Goal: Task Accomplishment & Management: Complete application form

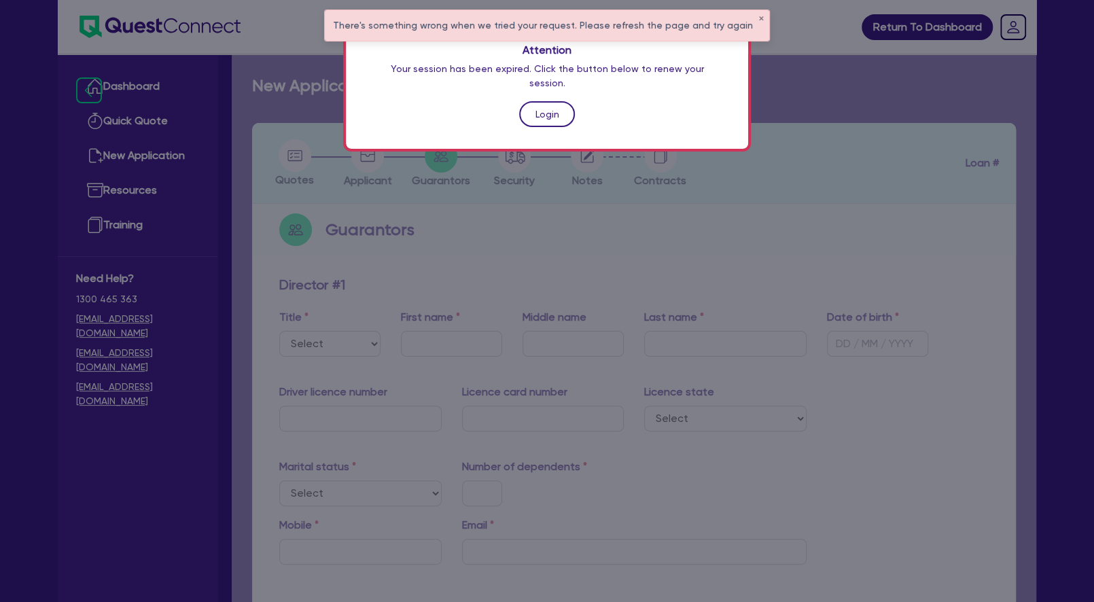
click at [559, 108] on link "Login" at bounding box center [547, 114] width 56 height 26
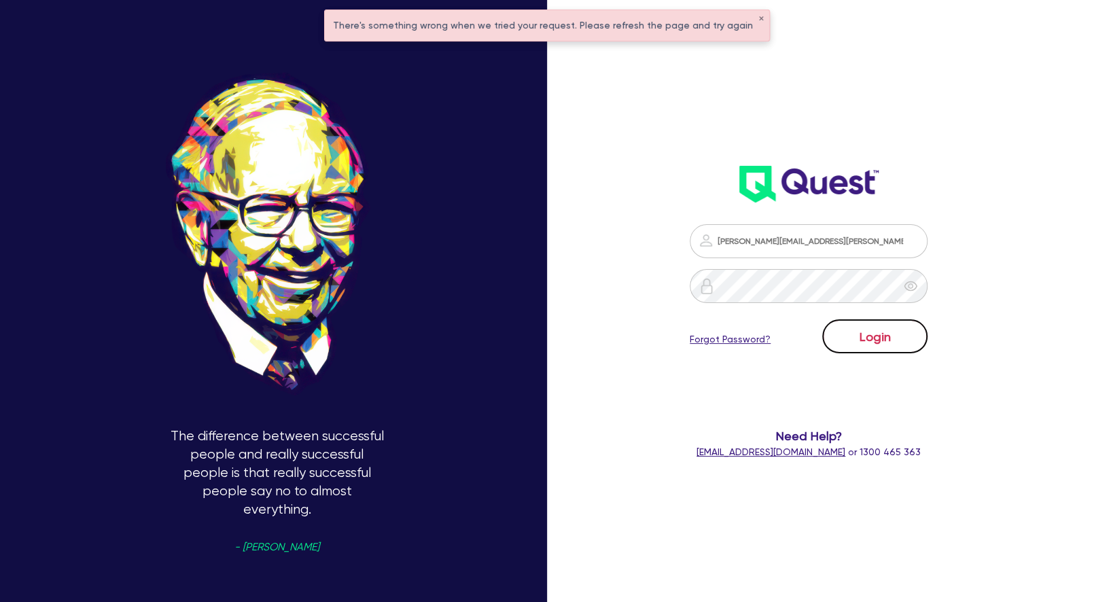
click at [859, 341] on button "Login" at bounding box center [875, 337] width 105 height 34
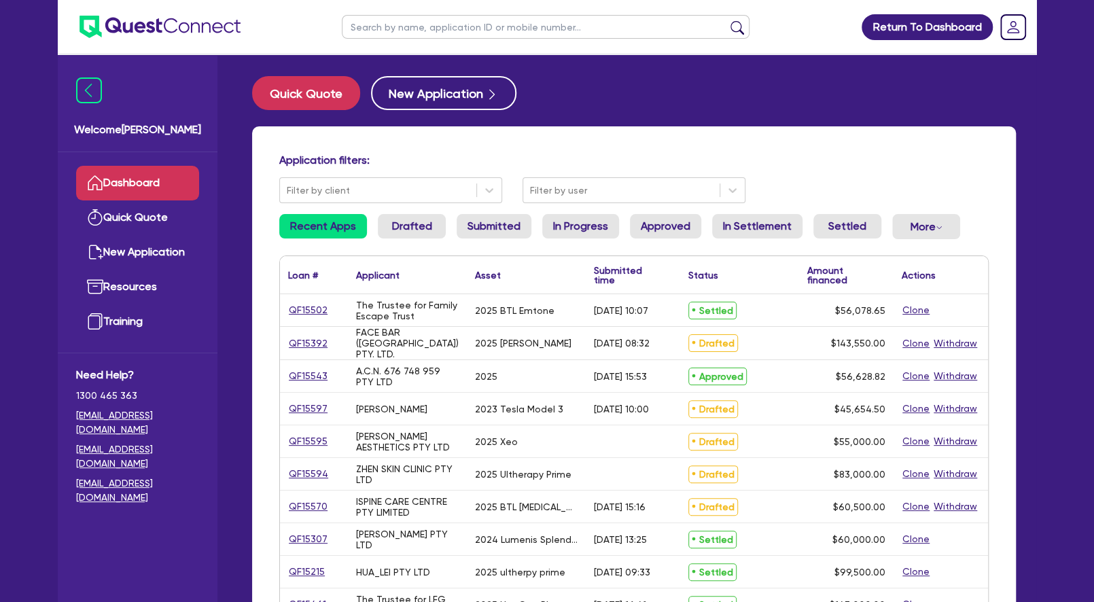
click at [406, 23] on input "text" at bounding box center [546, 27] width 408 height 24
type input "[PERSON_NAME]"
click at [727, 20] on button "submit" at bounding box center [738, 29] width 22 height 19
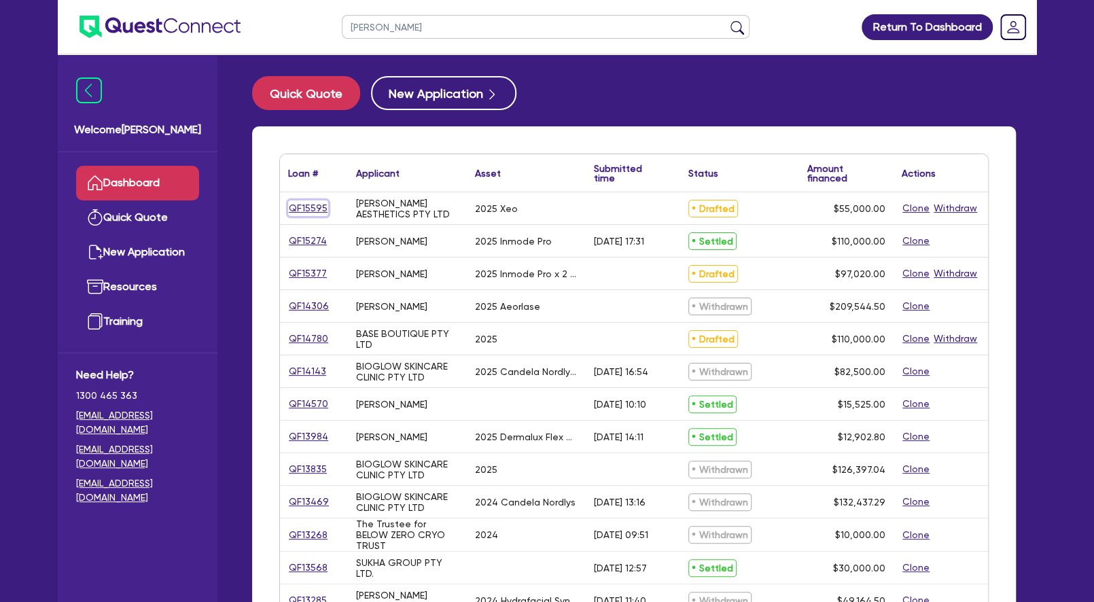
click at [309, 207] on link "QF15595" at bounding box center [308, 209] width 40 height 16
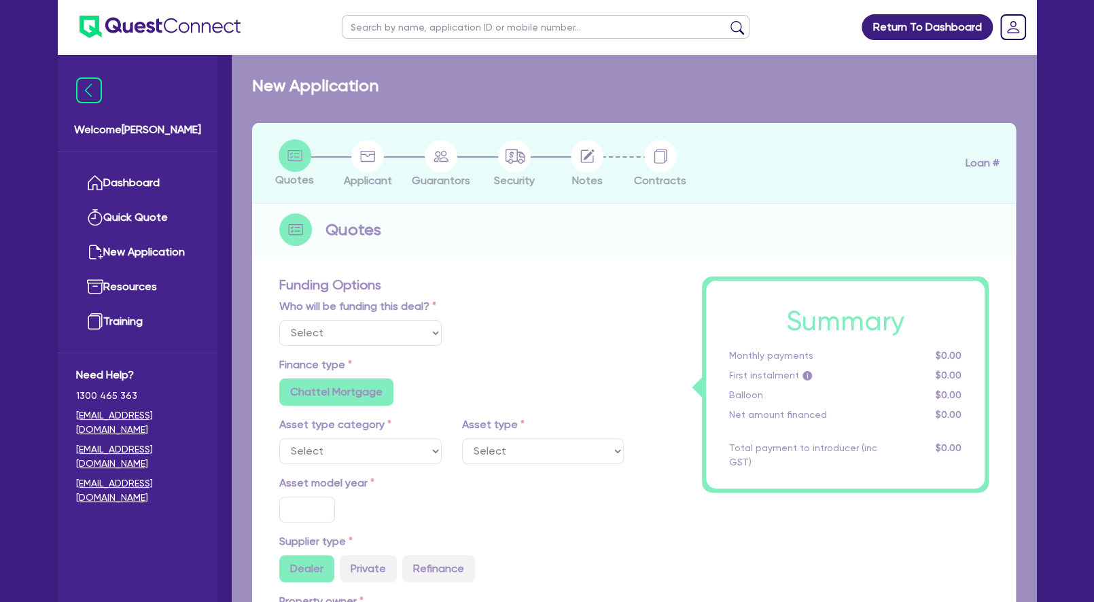
select select "Other"
select select "SECONDARY_ASSETS"
type input "2025"
radio input "true"
type input "55,000"
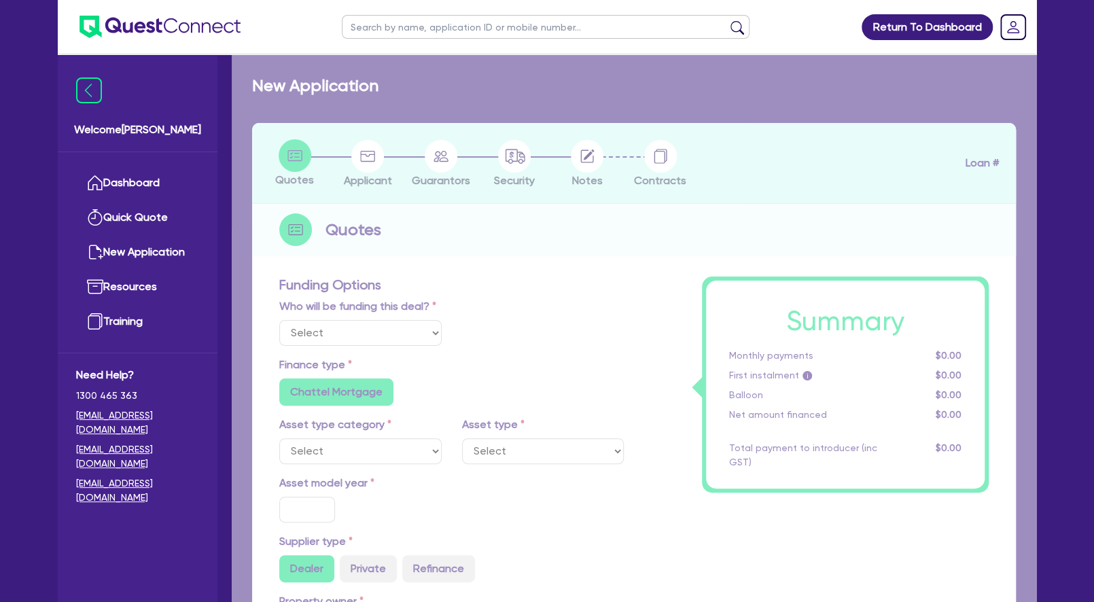
type input "30"
type input "16,500"
type input "4"
type input "2,200"
type input "7.65"
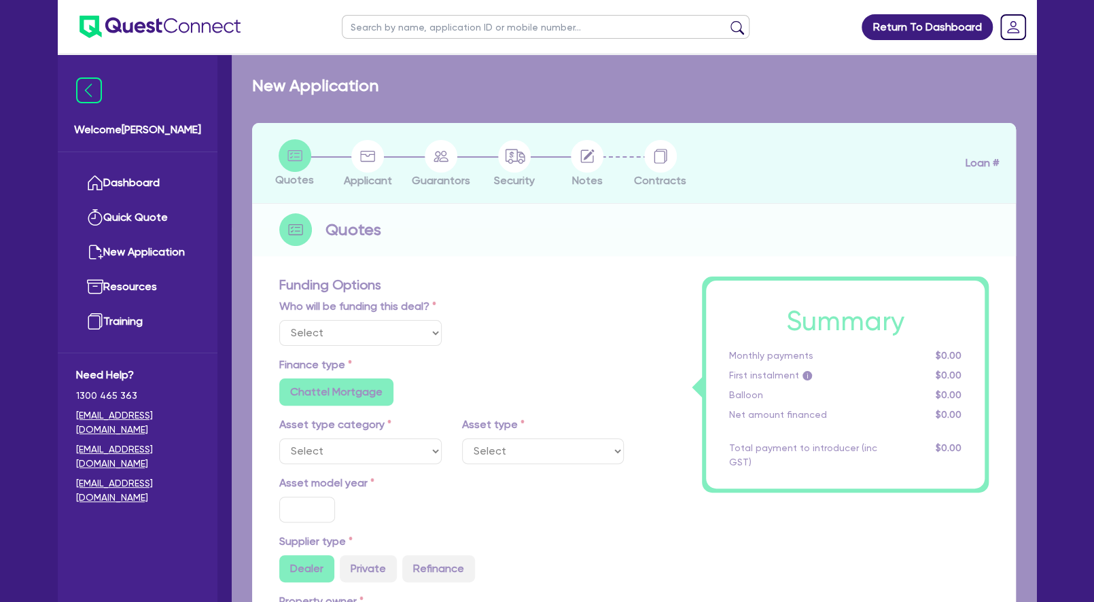
radio input "false"
type input "390"
radio input "false"
select select "MEDICAL_DENTAL_LABORATORY_EQUIPMENT"
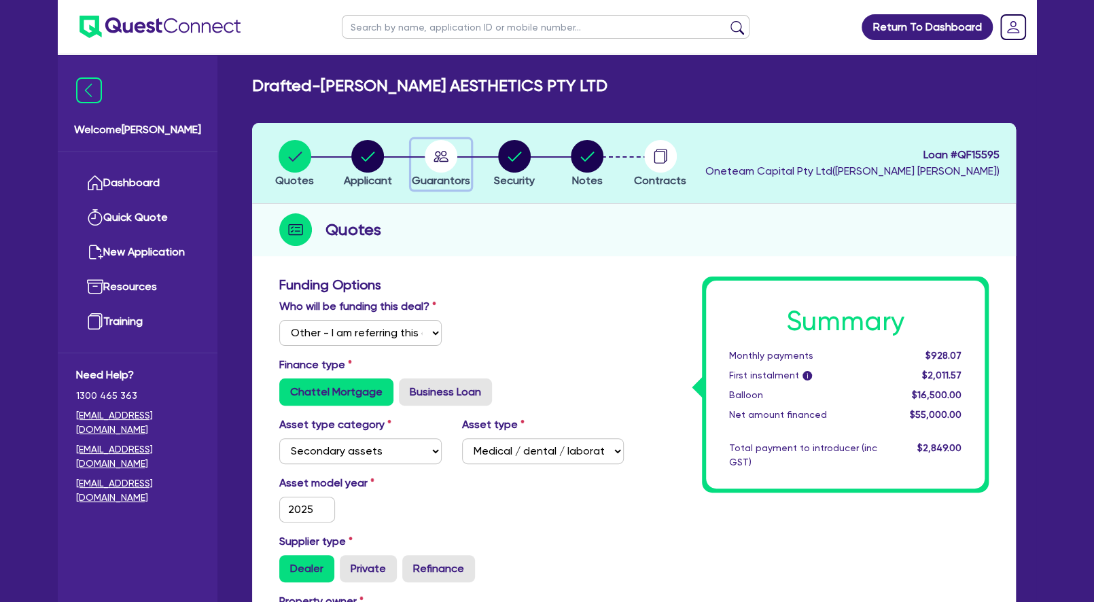
click at [436, 156] on icon "button" at bounding box center [441, 156] width 15 height 11
select select "MS"
select select "[GEOGRAPHIC_DATA]"
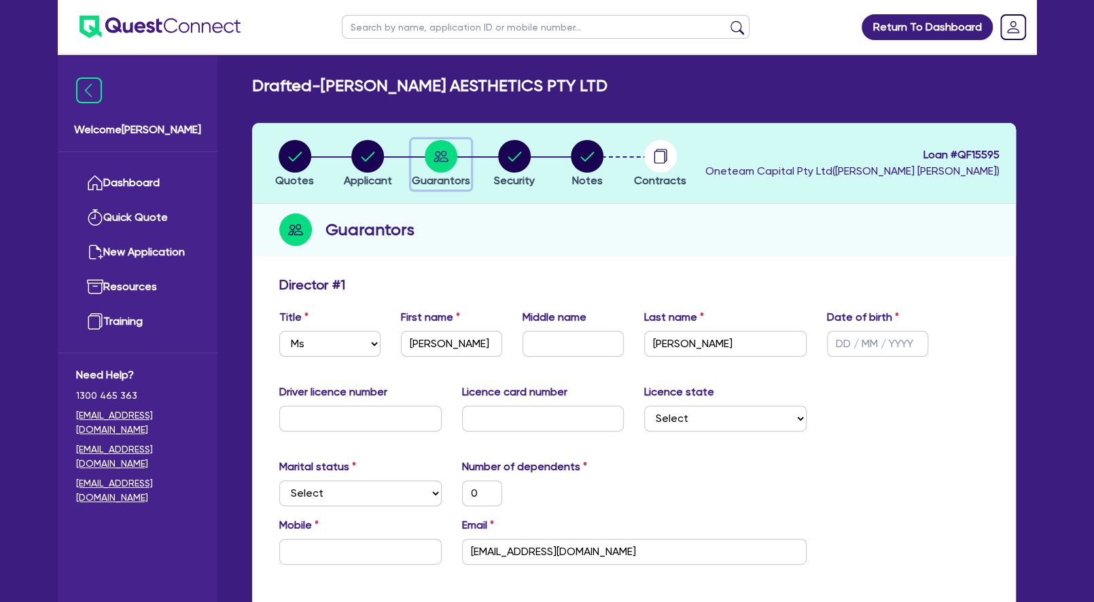
scroll to position [124, 0]
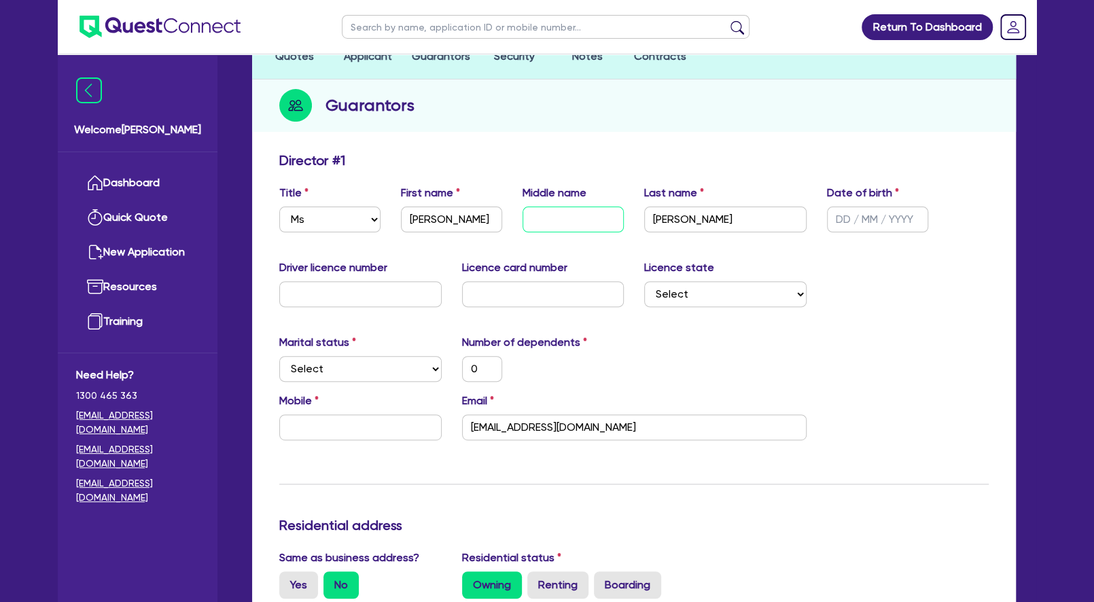
click at [553, 218] on input "text" at bounding box center [573, 220] width 101 height 26
type input "S"
type input "0"
type input "Si"
type input "0"
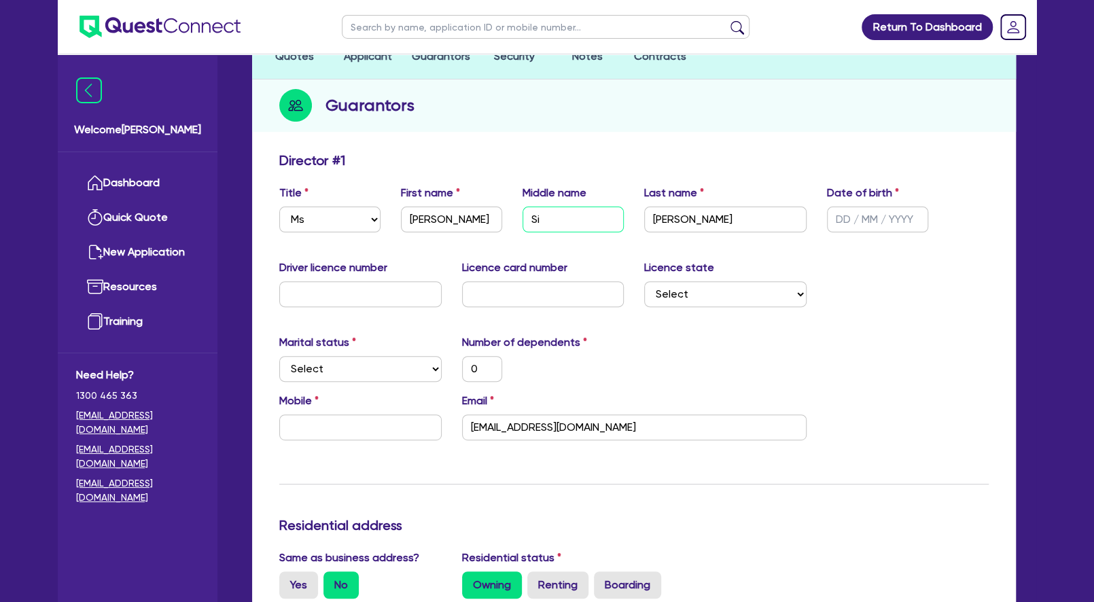
type input "Sin"
type input "0"
type input "Sine"
type input "0"
type input "Sinea"
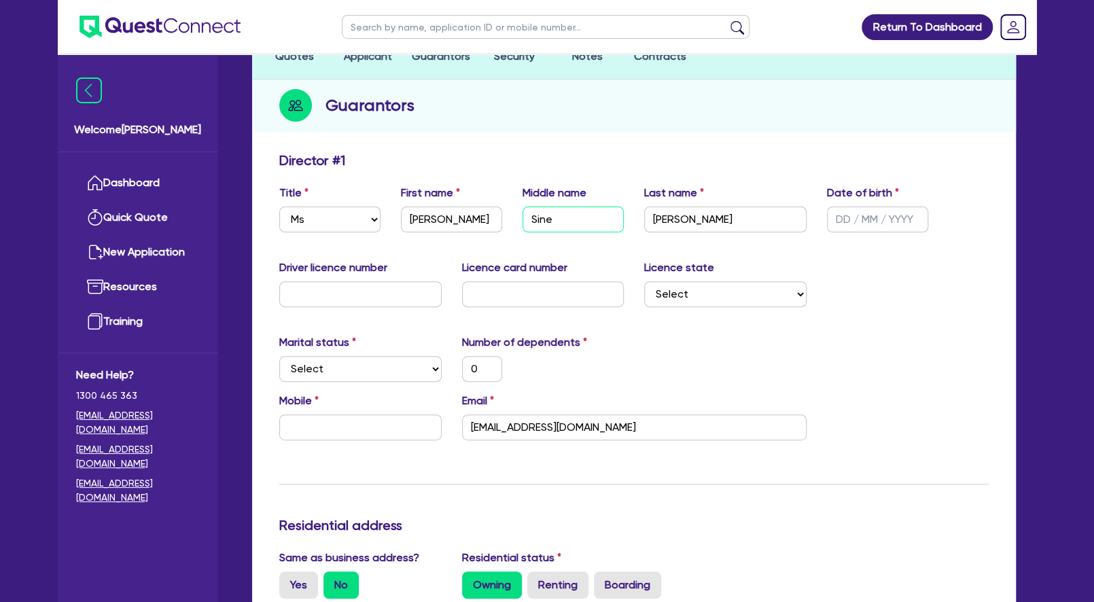
type input "0"
type input "Sinead"
type input "0"
type input "Sinead"
click at [847, 218] on input "text" at bounding box center [877, 220] width 101 height 26
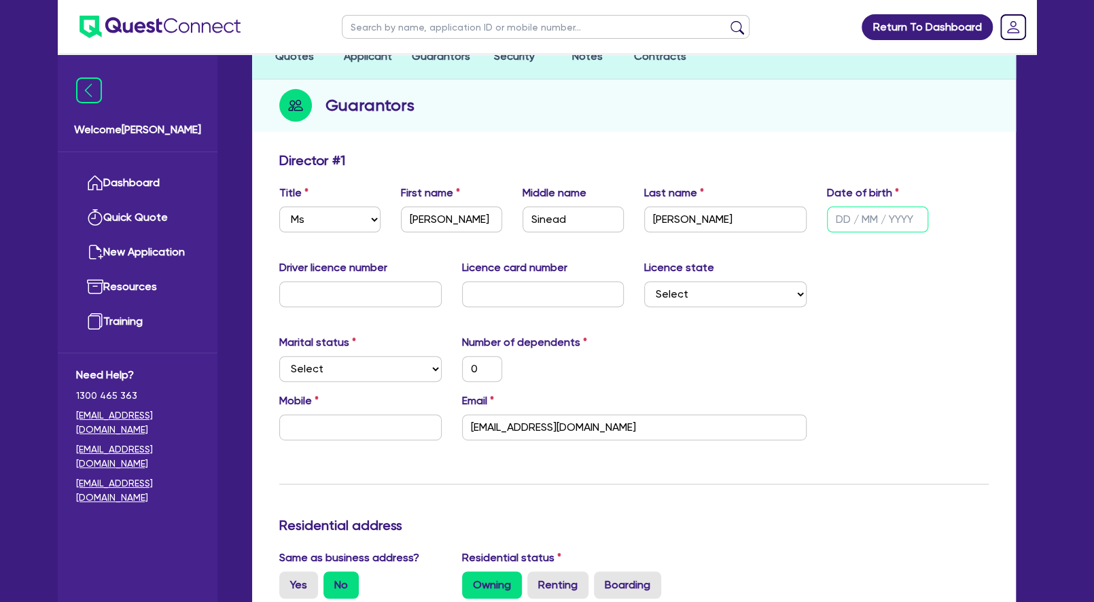
click at [847, 218] on input "text" at bounding box center [877, 220] width 101 height 26
type input "2 / /"
type input "0"
type input "27/ /"
type input "0"
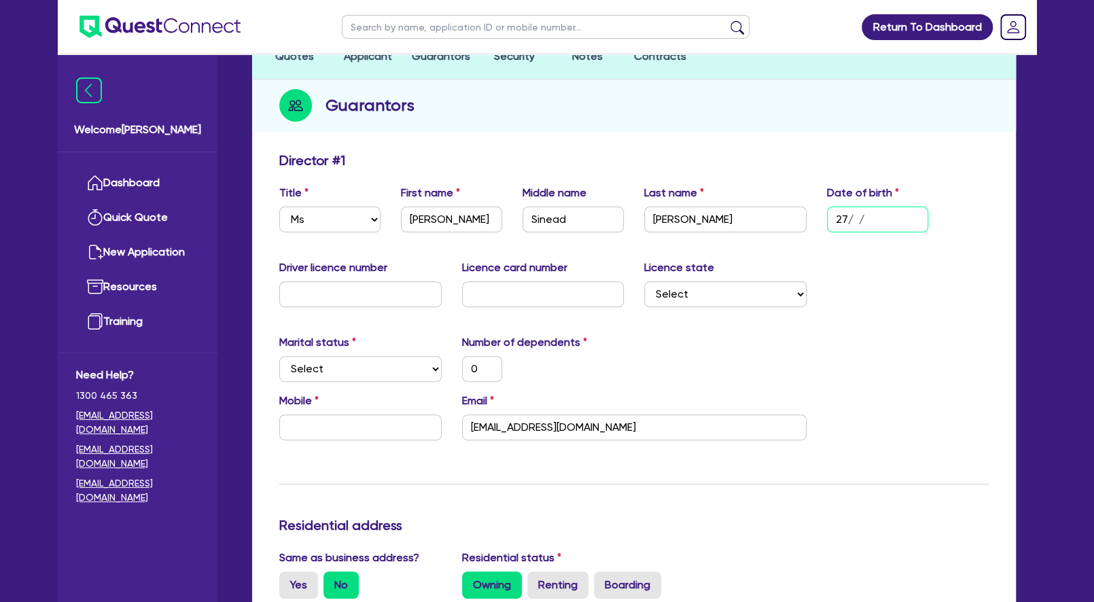
type input "27/0 /"
type input "0"
type input "27/07/"
type input "0"
type input "27/07/1"
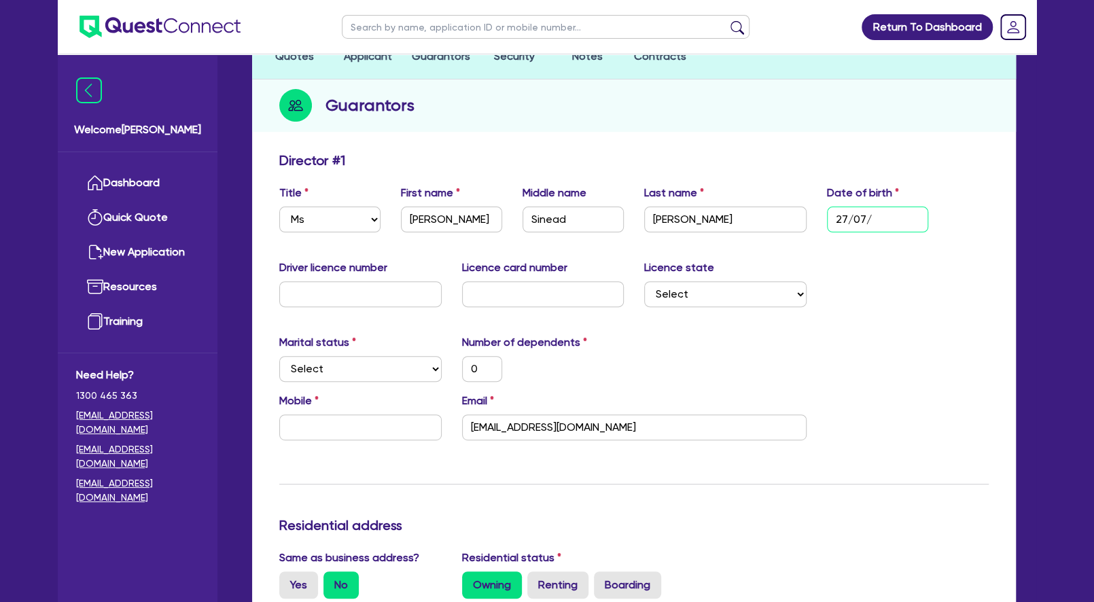
type input "0"
type input "[DATE]"
type input "0"
type input "27/07/199"
type input "0"
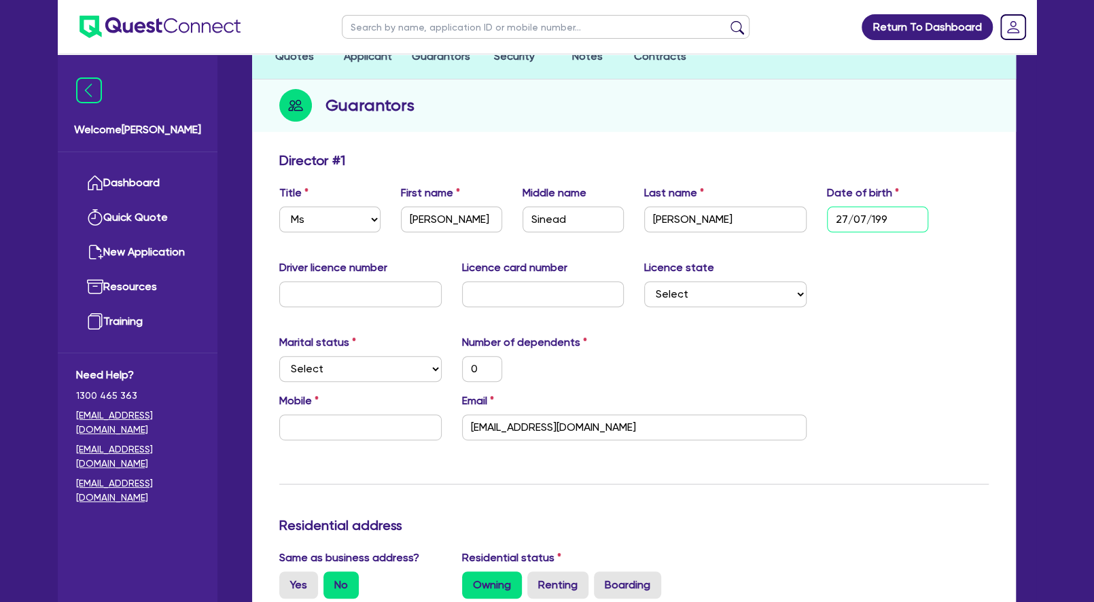
type input "[DATE]"
type input "0"
type input "[DATE]"
click at [708, 368] on div "Marital status Select [DEMOGRAPHIC_DATA] Married De Facto / Partner Number of d…" at bounding box center [634, 363] width 730 height 58
click at [375, 290] on input "text" at bounding box center [360, 294] width 162 height 26
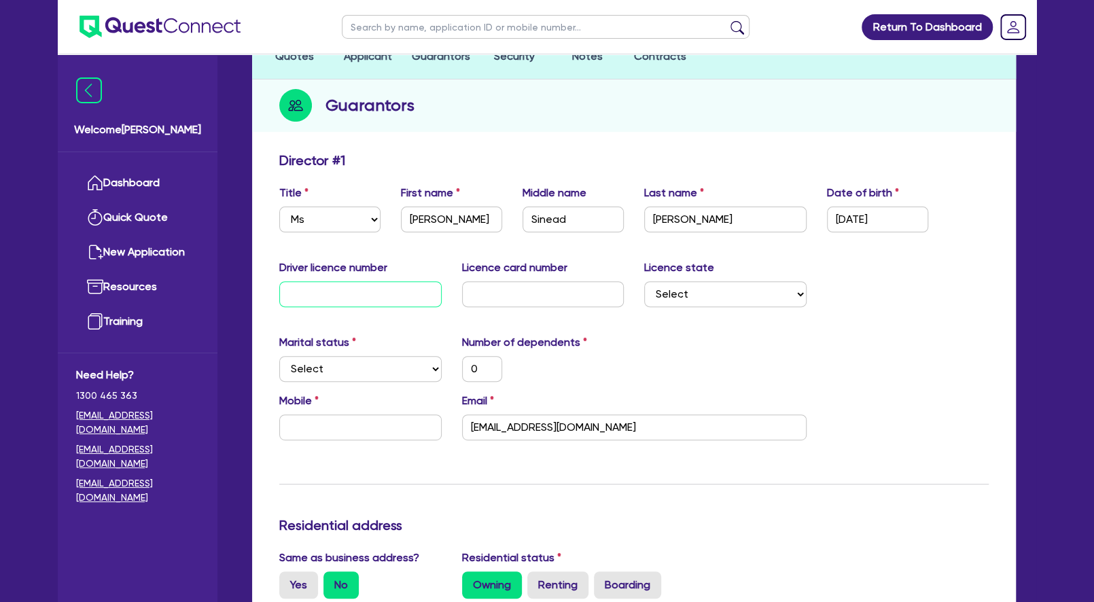
type input "1"
type input "0"
type input "15"
type input "0"
type input "158"
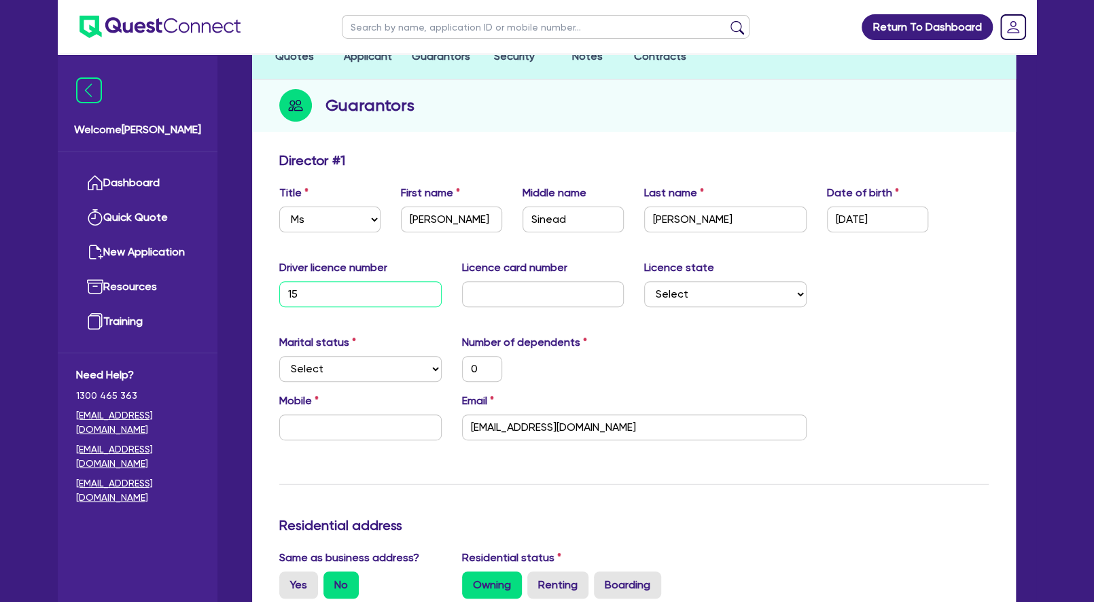
type input "0"
type input "1583"
type input "0"
type input "15838"
type input "0"
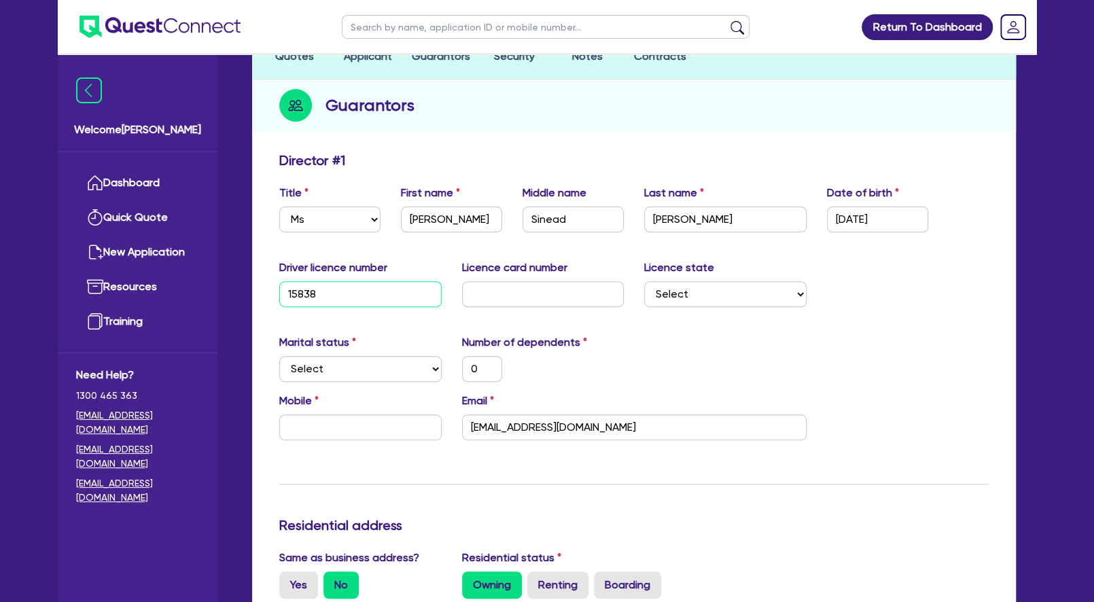
type input "158386"
type input "0"
type input "1583862"
type input "0"
type input "15838627"
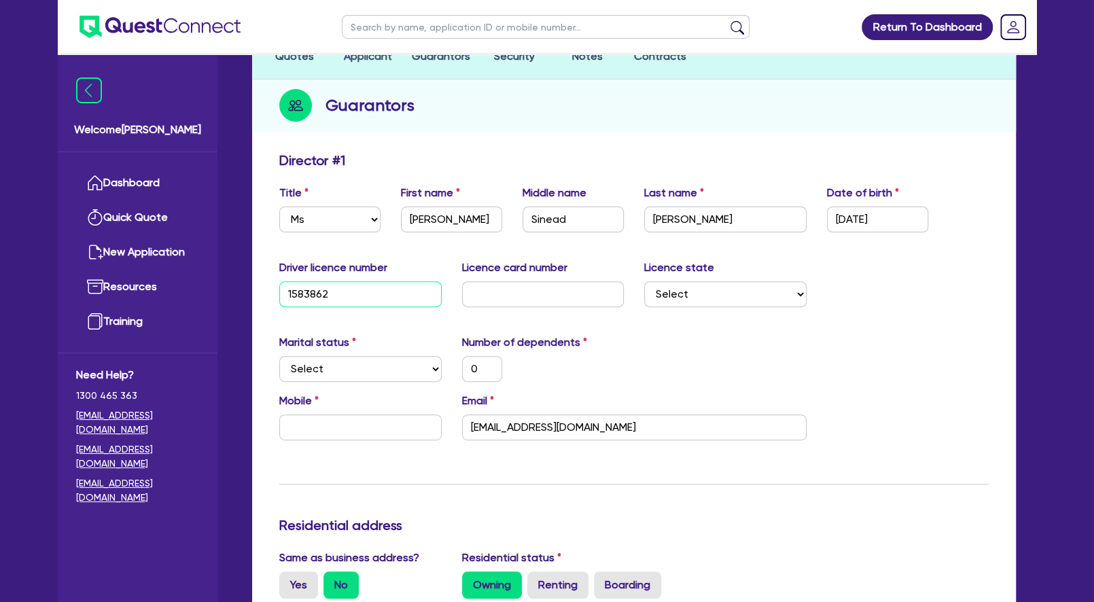
type input "0"
type input "15838627"
click at [511, 294] on input "text" at bounding box center [543, 294] width 162 height 26
type input "2"
type input "0"
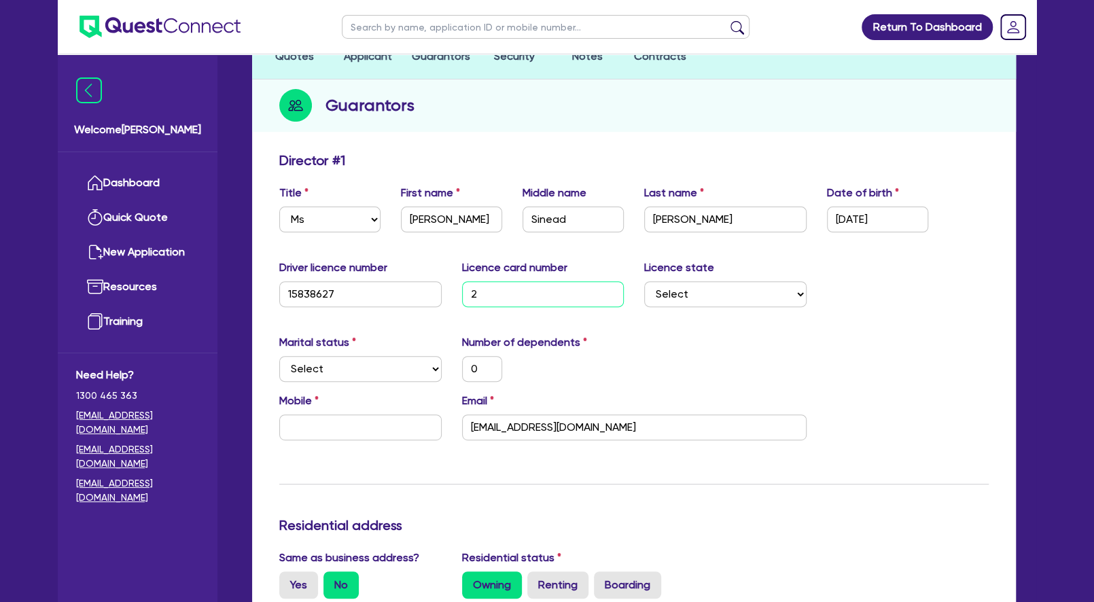
type input "20"
type input "0"
type input "205"
type input "0"
type input "2056"
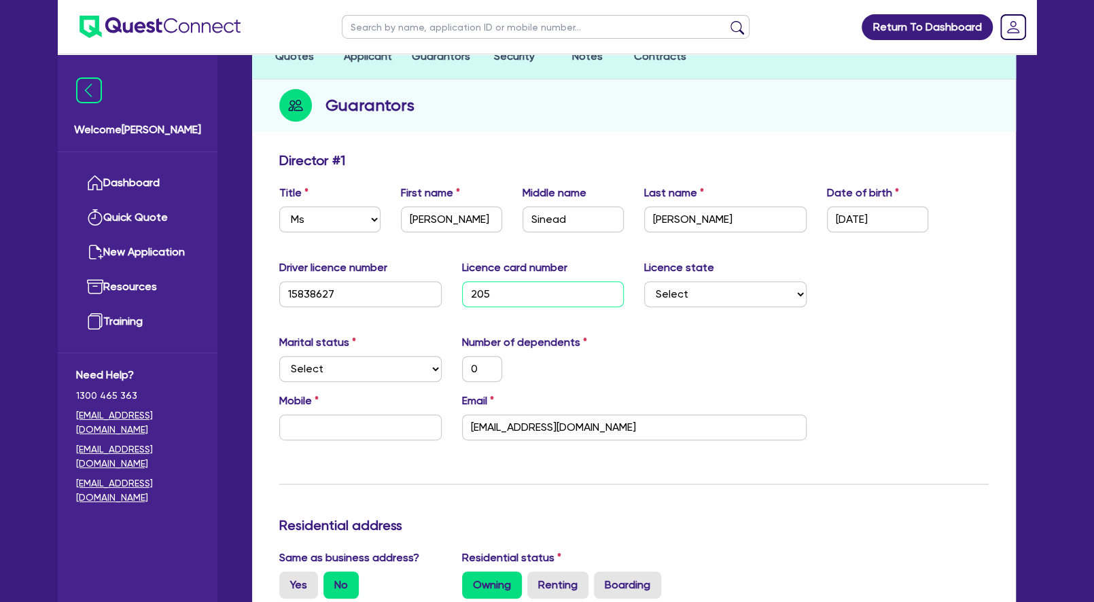
type input "0"
type input "20566"
type input "0"
type input "205660"
type input "0"
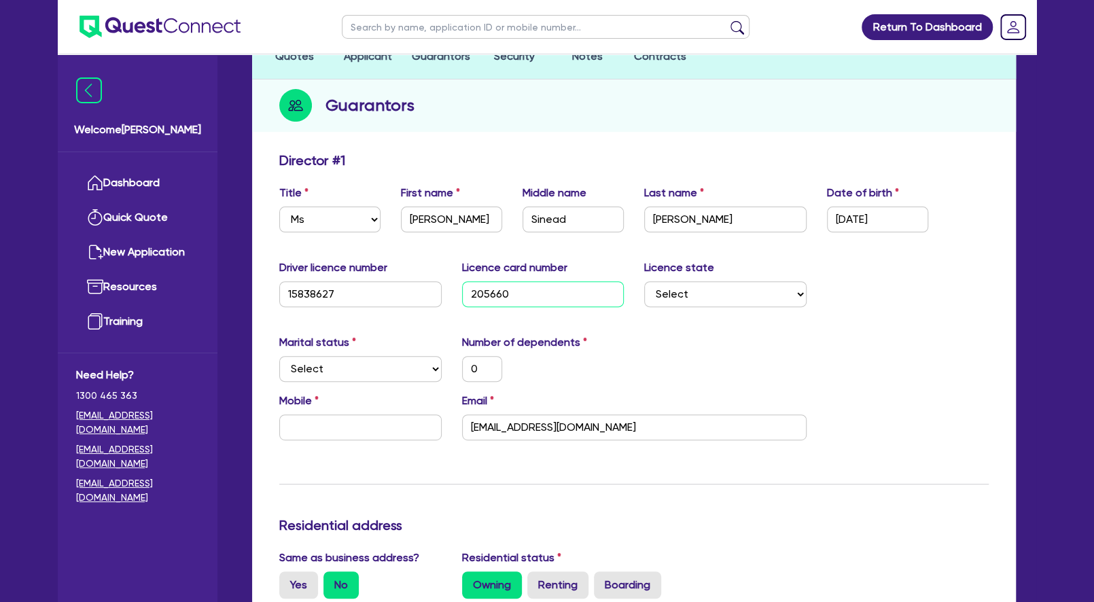
type input "2056606"
type input "0"
type input "20566063"
type input "0"
type input "205660636"
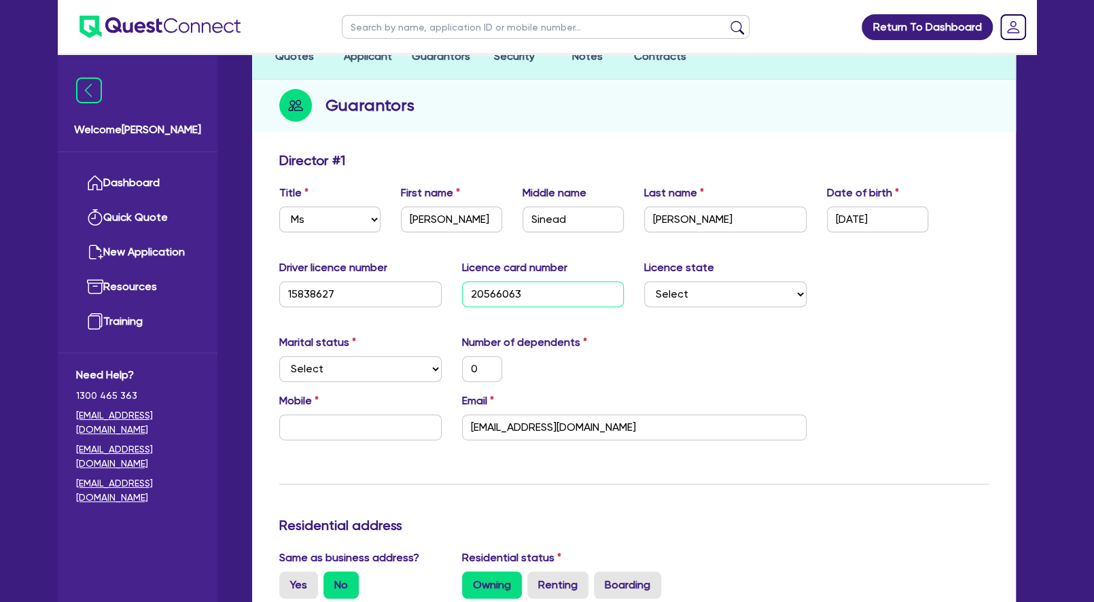
type input "0"
type input "2056606369"
type input "0"
type input "2056606369"
click at [758, 357] on div "Marital status Select [DEMOGRAPHIC_DATA] Married De Facto / Partner Number of d…" at bounding box center [634, 363] width 730 height 58
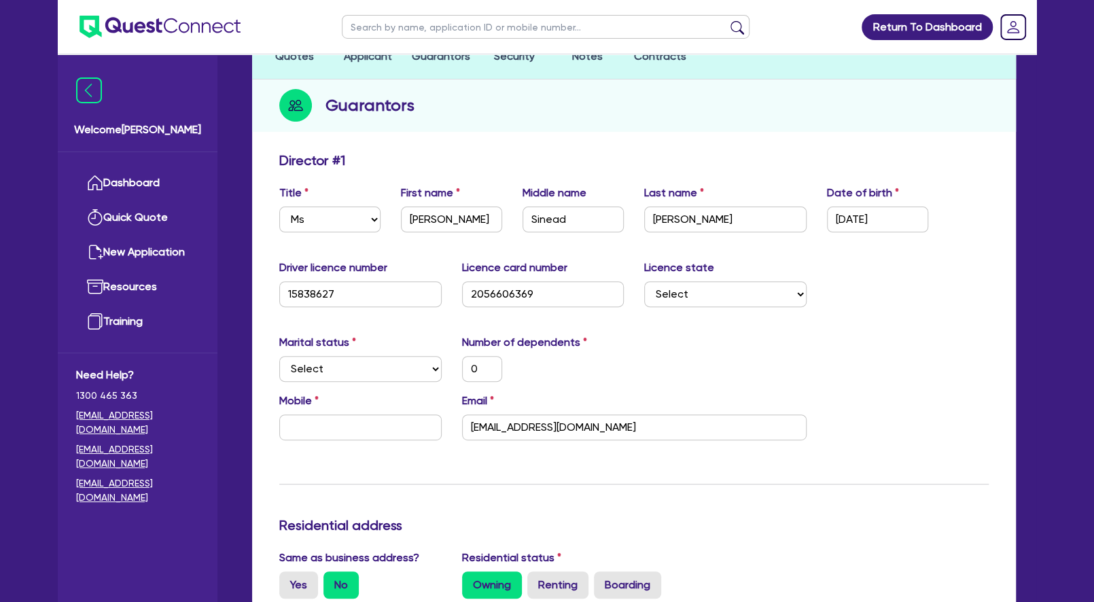
scroll to position [213, 0]
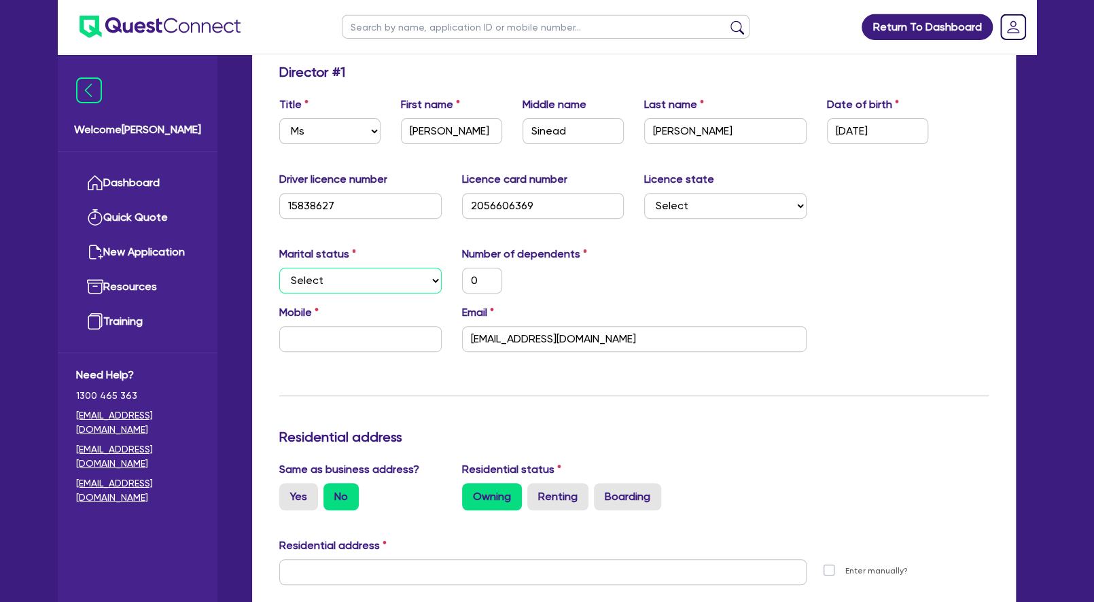
click at [279, 268] on select "Select Single Married De Facto / Partner" at bounding box center [360, 281] width 162 height 26
select select "MARRIED"
click option "Married" at bounding box center [0, 0] width 0 height 0
type input "0"
click at [279, 268] on select "Select Single Married De Facto / Partner" at bounding box center [360, 281] width 162 height 26
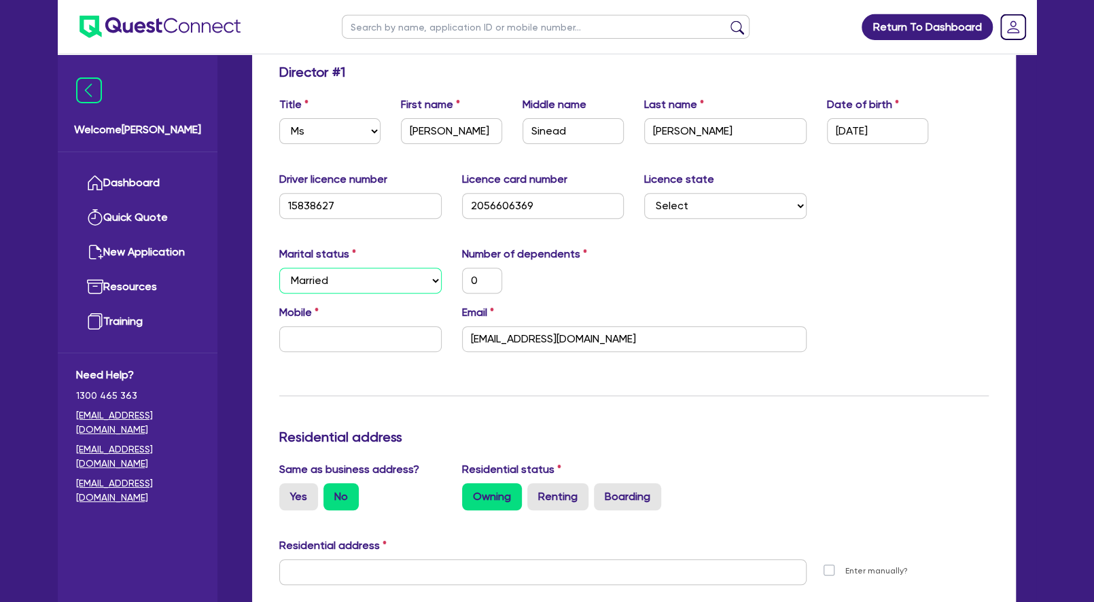
select select "DE_FACTO"
click option "De Facto / Partner" at bounding box center [0, 0] width 0 height 0
drag, startPoint x: 476, startPoint y: 283, endPoint x: 460, endPoint y: 286, distance: 16.4
click at [462, 286] on input "0" at bounding box center [482, 281] width 40 height 26
click at [392, 334] on input "text" at bounding box center [360, 339] width 162 height 26
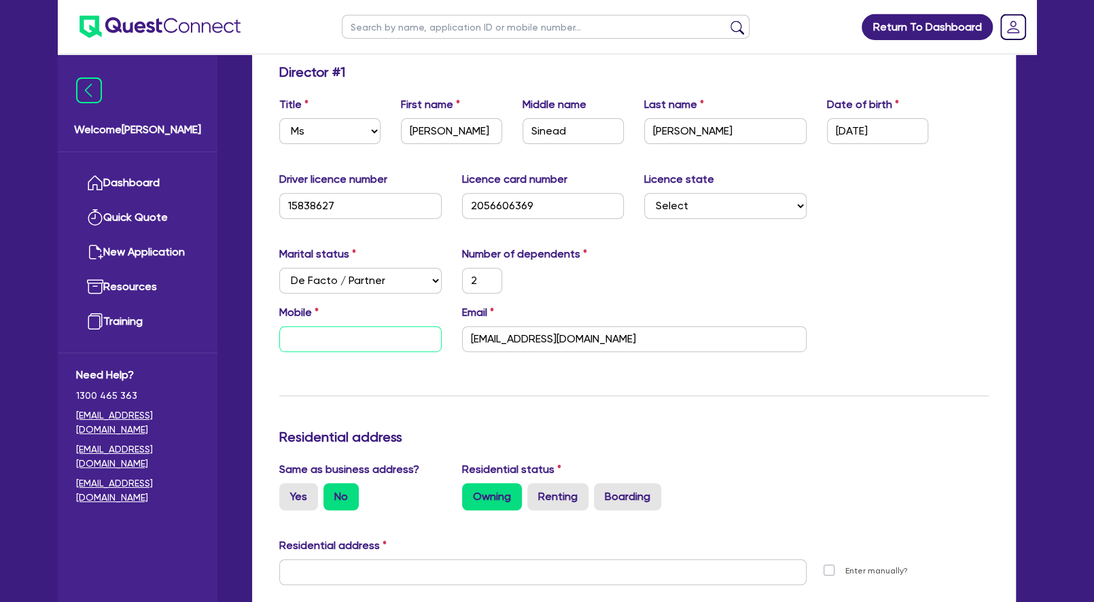
type input "2"
type input "0"
type input "2"
type input "04"
type input "2"
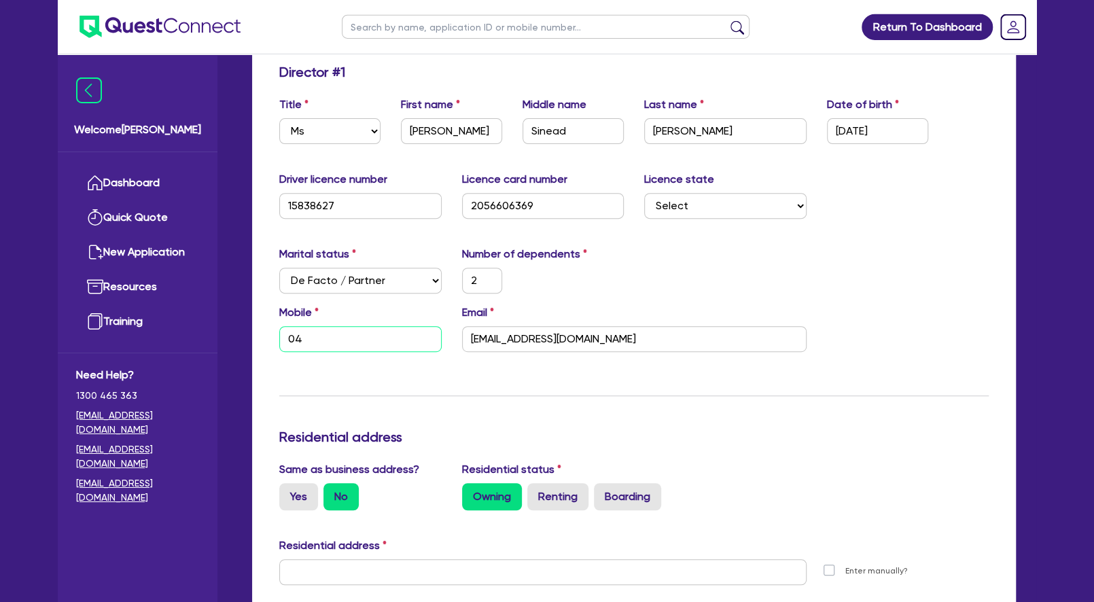
type input "040"
type input "2"
type input "0403"
type input "2"
type input "0403 5"
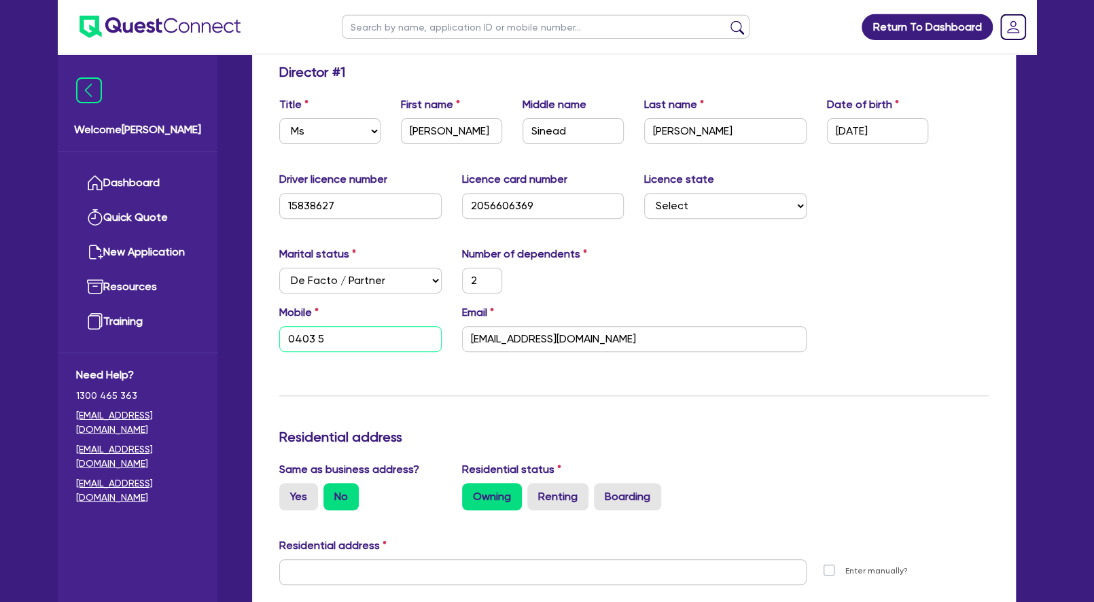
type input "2"
type input "0403 59"
type input "2"
type input "0403 595"
type input "2"
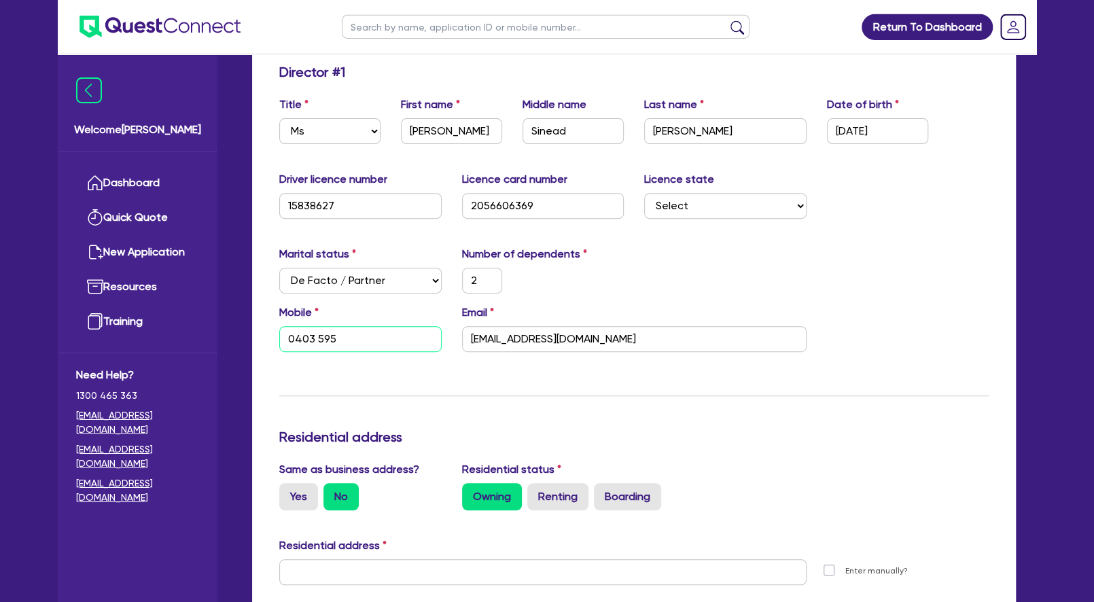
type input "0403 595 0"
type input "2"
type input "0403 595 00"
type input "2"
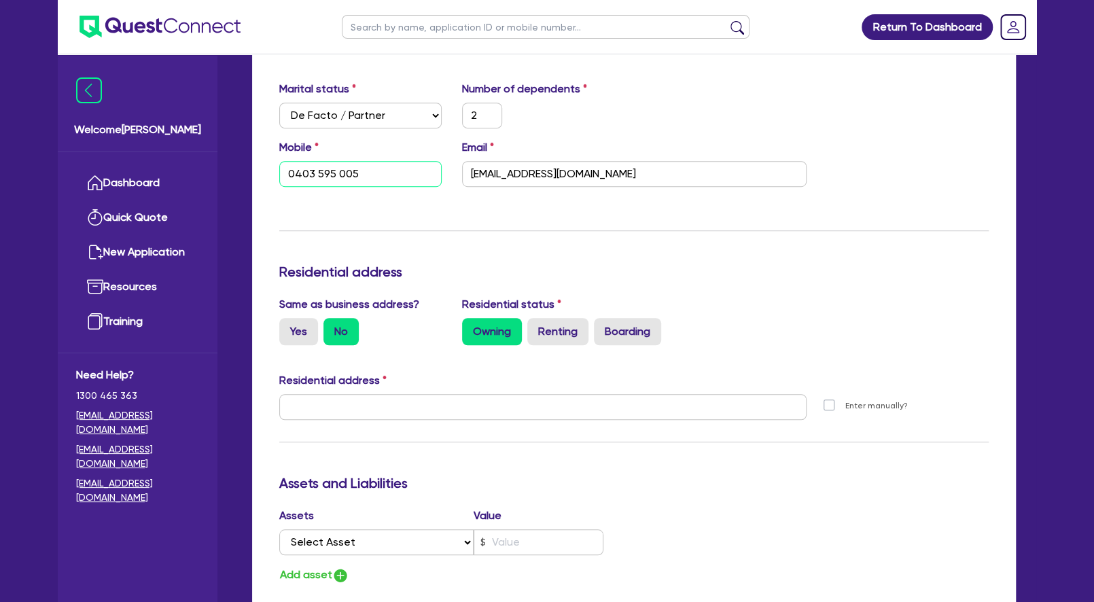
scroll to position [379, 0]
type input "0403 595 005"
click at [466, 409] on input "text" at bounding box center [543, 407] width 528 height 26
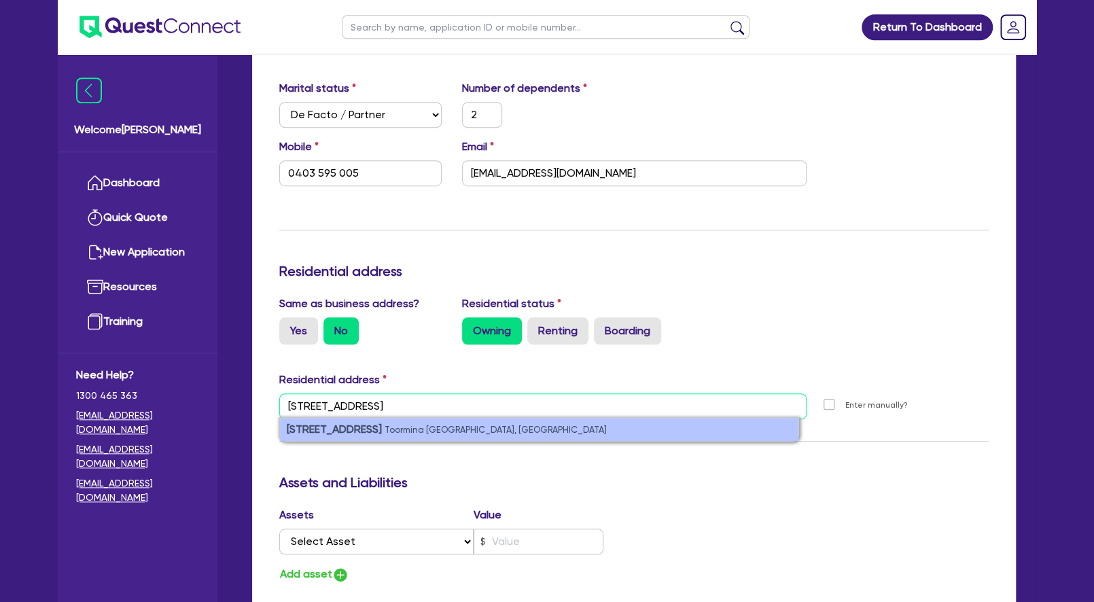
type input "[STREET_ADDRESS]"
click at [463, 432] on small "Toormina [GEOGRAPHIC_DATA], [GEOGRAPHIC_DATA]" at bounding box center [496, 430] width 222 height 10
type input "2"
type input "0403 595 005"
type input "[STREET_ADDRESS]"
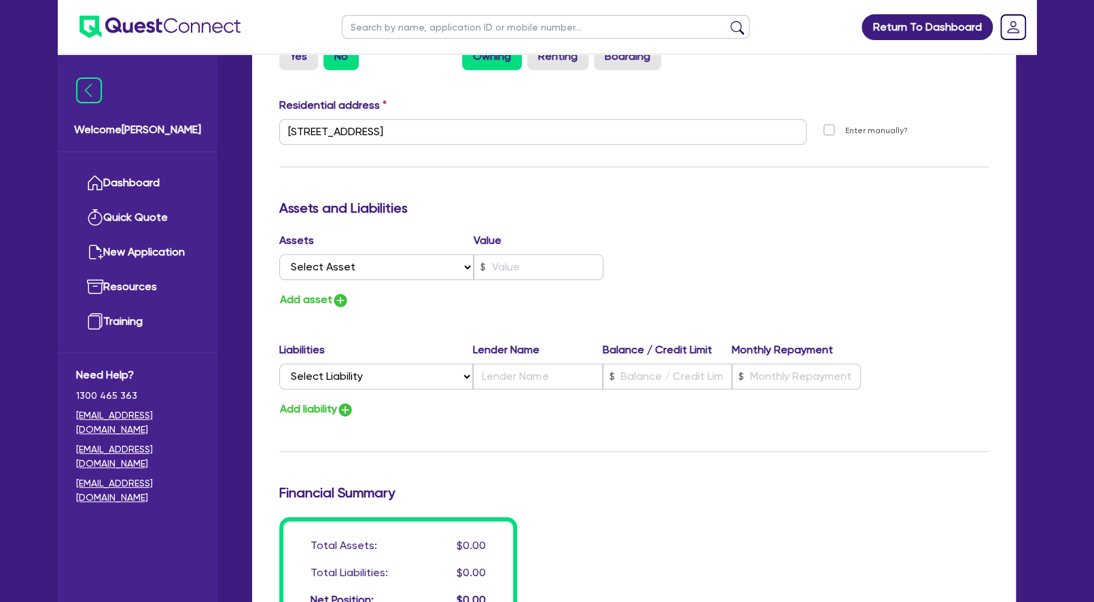
scroll to position [658, 0]
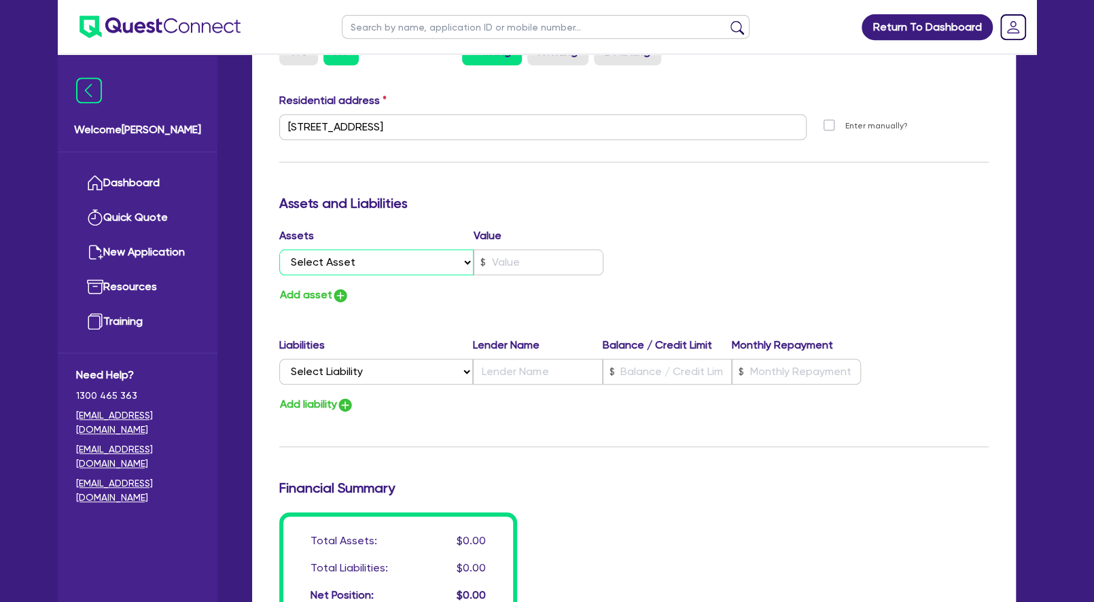
click at [279, 249] on select "Select Asset Cash Property Investment property Vehicle Truck Trailer Equipment …" at bounding box center [376, 262] width 194 height 26
select select "PROPERTY"
click option "Property" at bounding box center [0, 0] width 0 height 0
type input "2"
type input "0403 595 005"
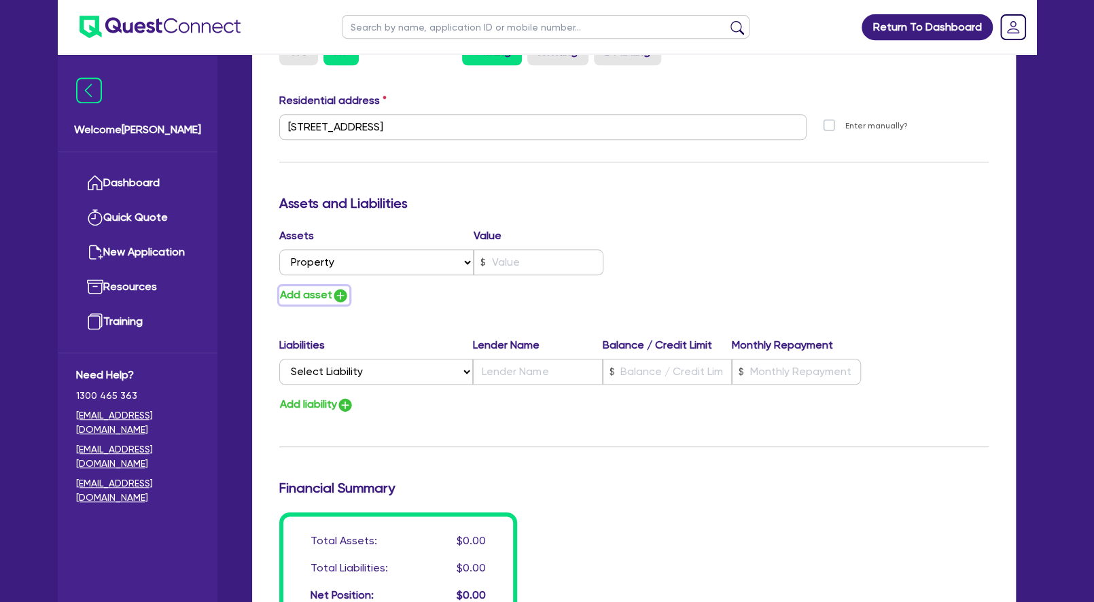
click at [313, 295] on button "Add asset" at bounding box center [314, 295] width 70 height 18
type input "2"
type input "0403 595 005"
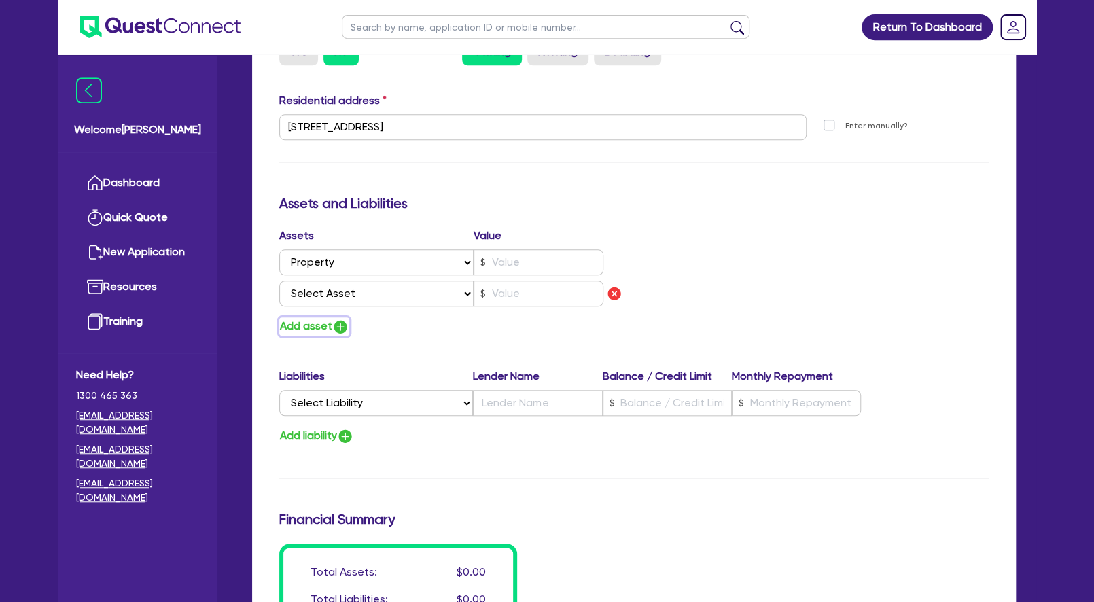
click at [311, 325] on button "Add asset" at bounding box center [314, 326] width 70 height 18
type input "2"
type input "0403 595 005"
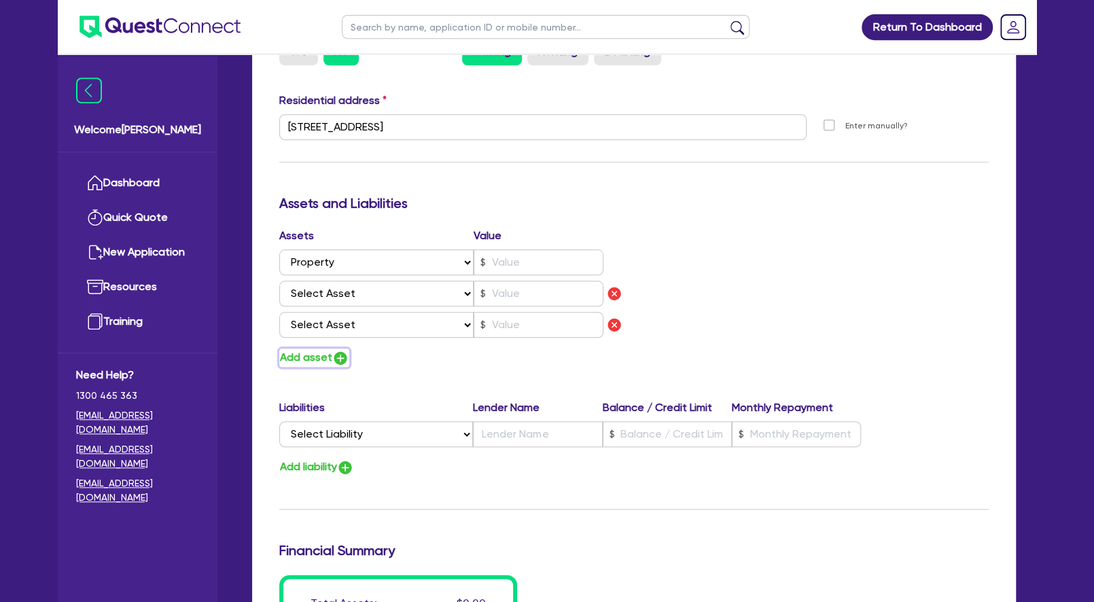
click at [312, 351] on button "Add asset" at bounding box center [314, 358] width 70 height 18
type input "2"
type input "0403 595 005"
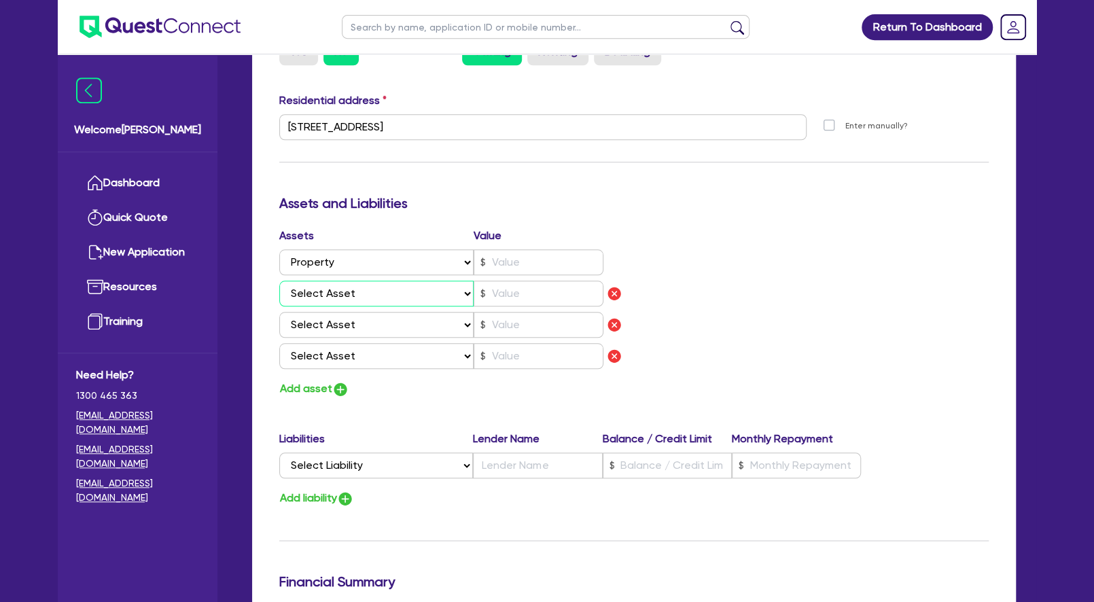
click at [279, 281] on select "Select Asset Cash Property Investment property Vehicle Truck Trailer Equipment …" at bounding box center [376, 294] width 194 height 26
select select "CASH"
click option "Cash" at bounding box center [0, 0] width 0 height 0
type input "2"
type input "0403 595 005"
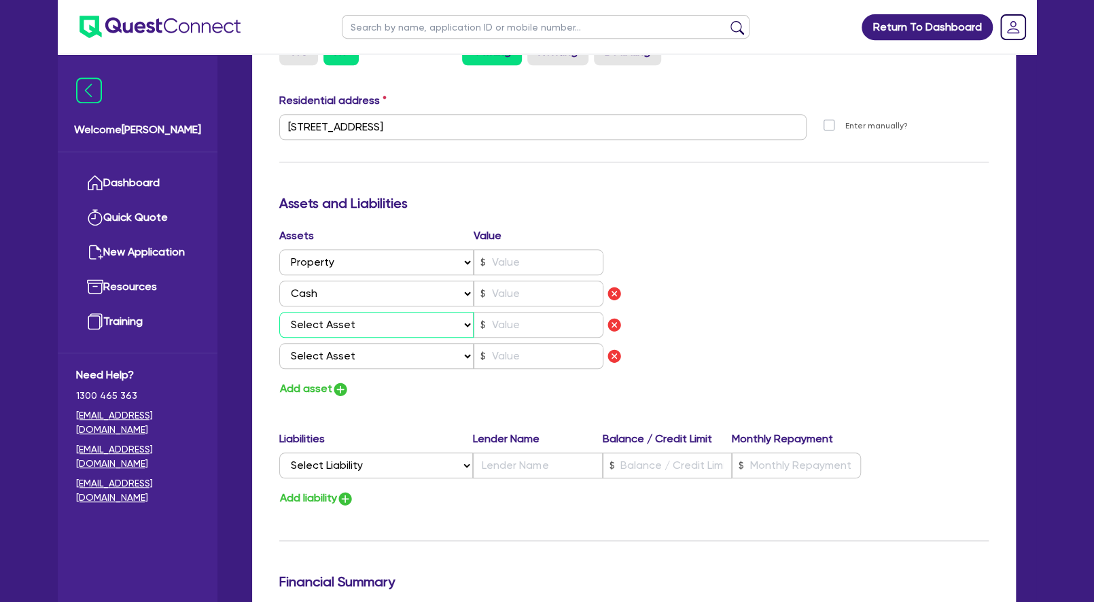
click at [279, 312] on select "Select Asset Cash Property Investment property Vehicle Truck Trailer Equipment …" at bounding box center [376, 325] width 194 height 26
select select "VEHICLE"
click option "Vehicle" at bounding box center [0, 0] width 0 height 0
type input "2"
type input "0403 595 005"
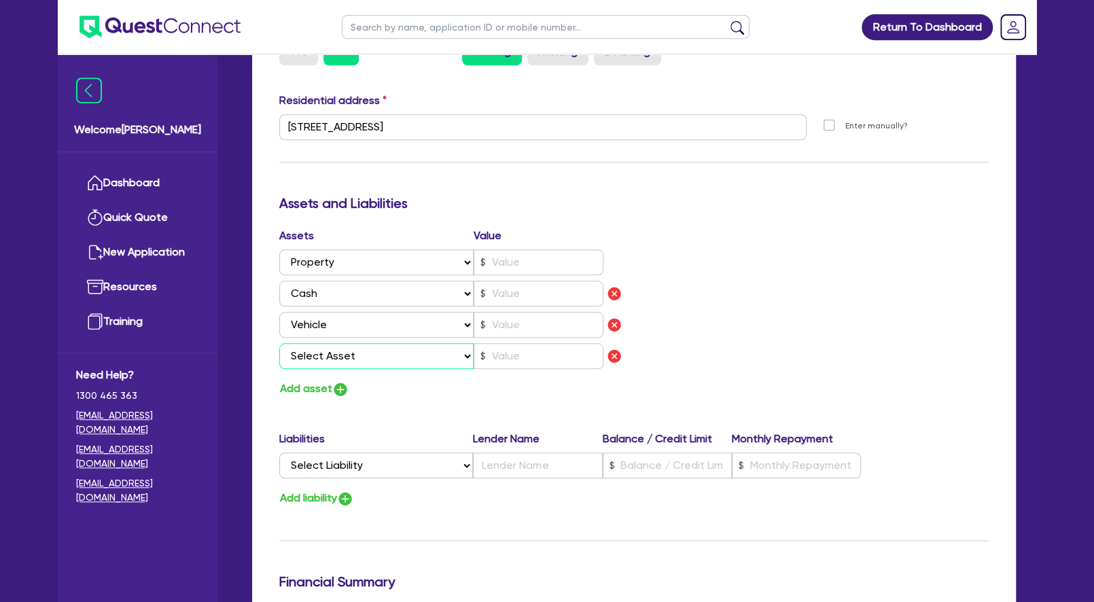
select select "HOUSEHOLD_PERSONAL"
click option "Household & personal asset" at bounding box center [0, 0] width 0 height 0
type input "2"
type input "0403 595 005"
click at [322, 393] on button "Add asset" at bounding box center [314, 389] width 70 height 18
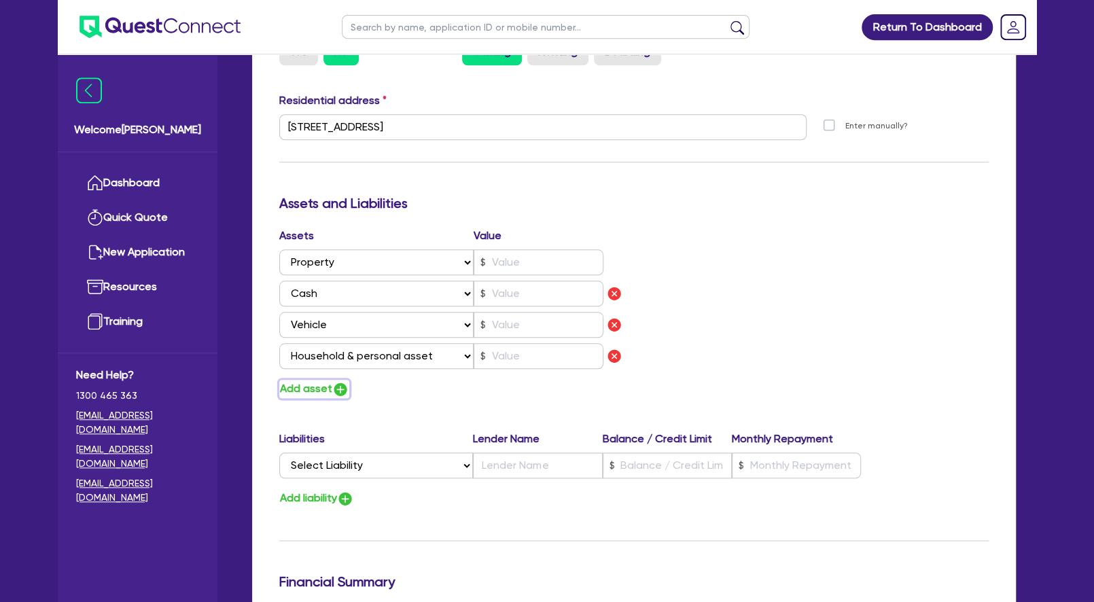
type input "2"
type input "0403 595 005"
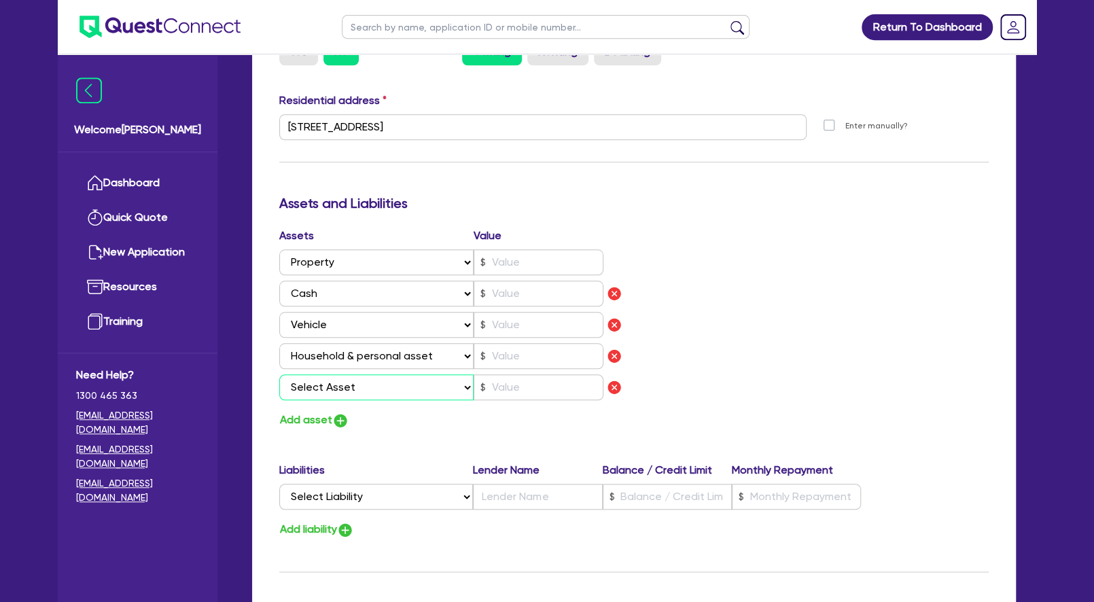
click at [279, 375] on select "Select Asset Cash Property Investment property Vehicle Truck Trailer Equipment …" at bounding box center [376, 388] width 194 height 26
select select "OTHER"
click option "Other asset" at bounding box center [0, 0] width 0 height 0
type input "2"
type input "0403 595 005"
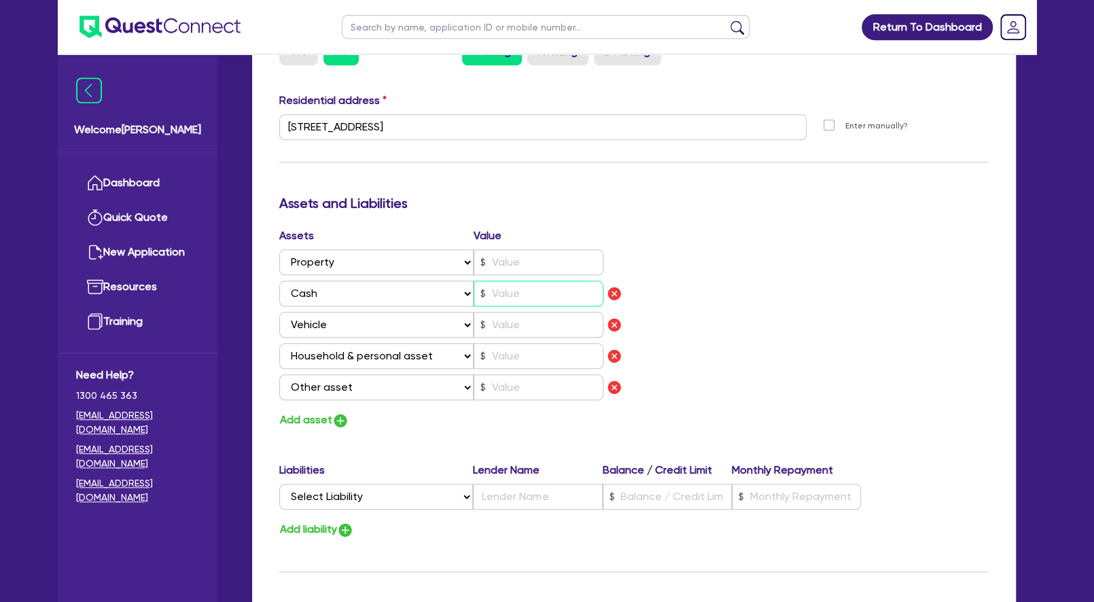
click at [519, 293] on input "text" at bounding box center [539, 294] width 130 height 26
click at [530, 264] on input "text" at bounding box center [539, 262] width 130 height 26
type input "2"
type input "0403 595 005"
type input "8"
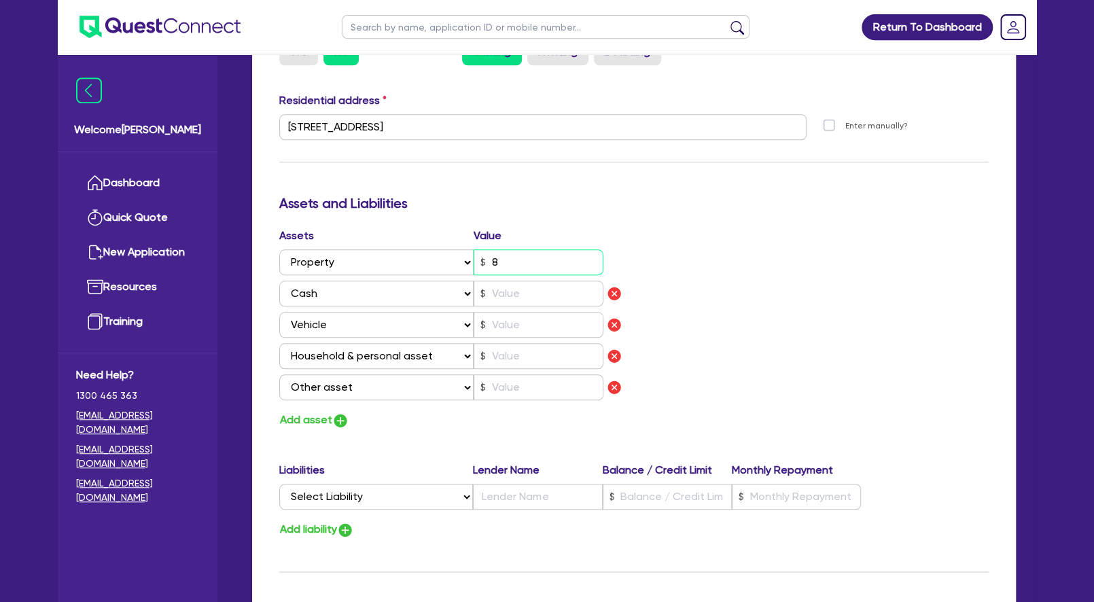
type input "2"
type input "0403 595 005"
type input "85"
type input "2"
type input "0403 595 005"
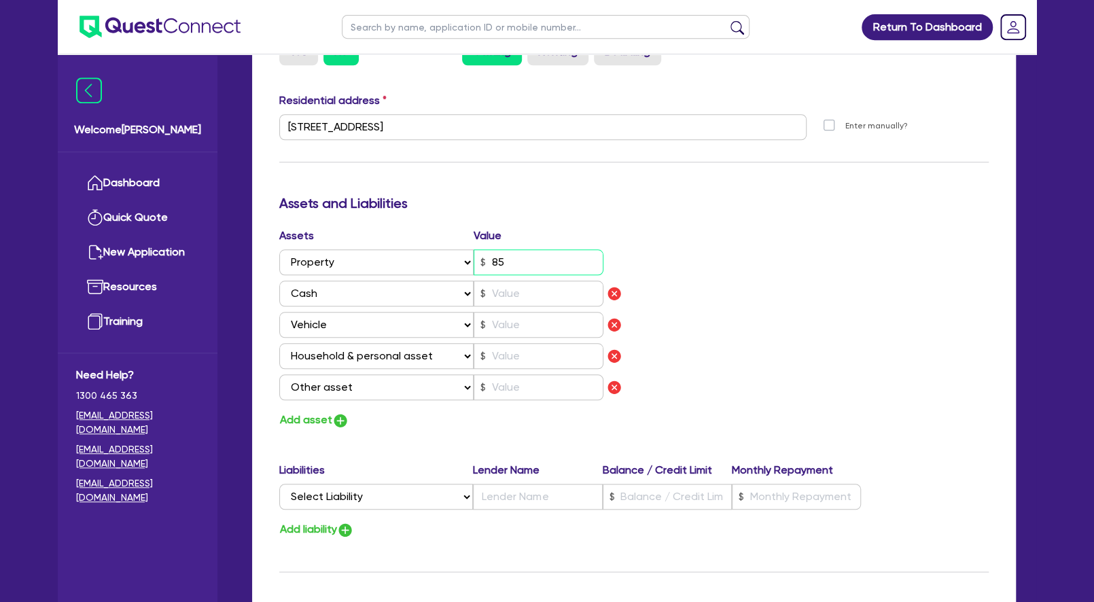
type input "850"
type input "2"
type input "0403 595 005"
type input "8,500"
type input "2"
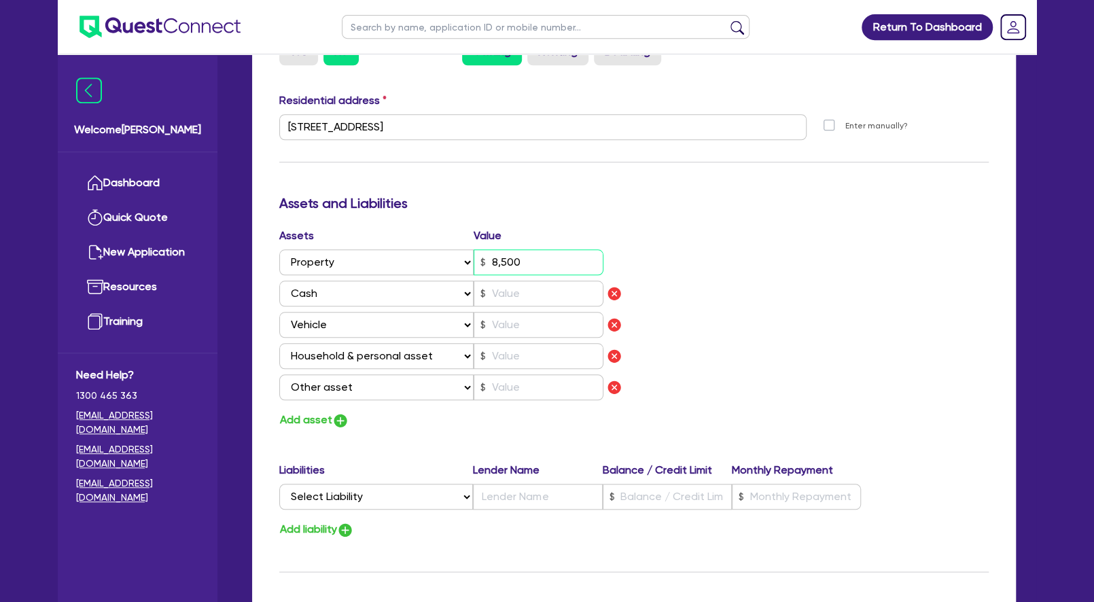
type input "0403 595 005"
type input "85,000"
type input "2"
type input "0403 595 005"
type input "850,000"
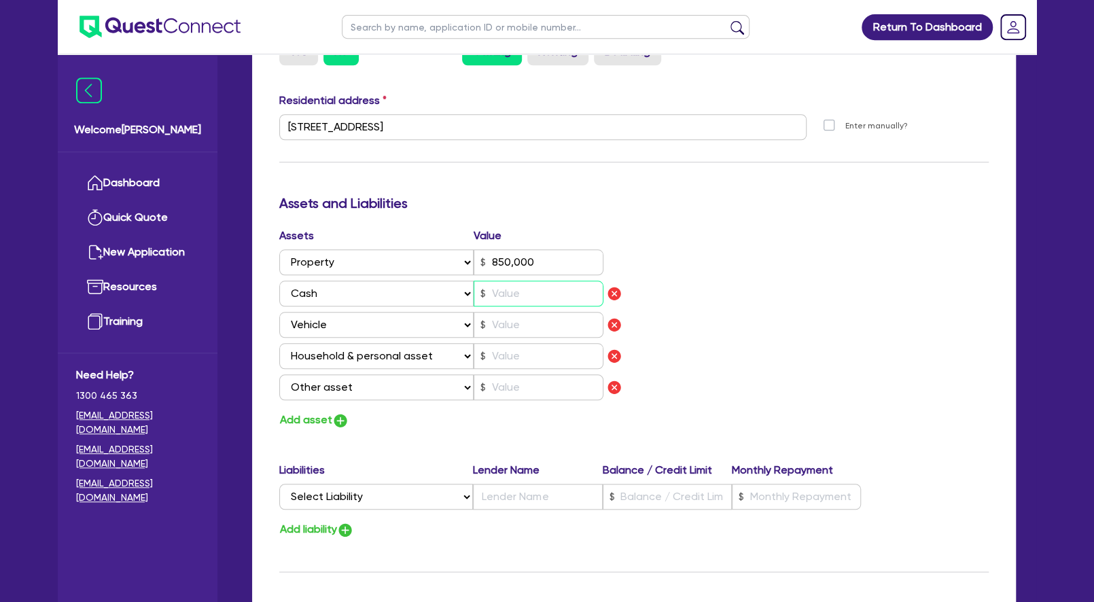
click at [534, 292] on input "text" at bounding box center [539, 294] width 130 height 26
type input "2"
type input "0403 595 005"
type input "850,000"
type input "2"
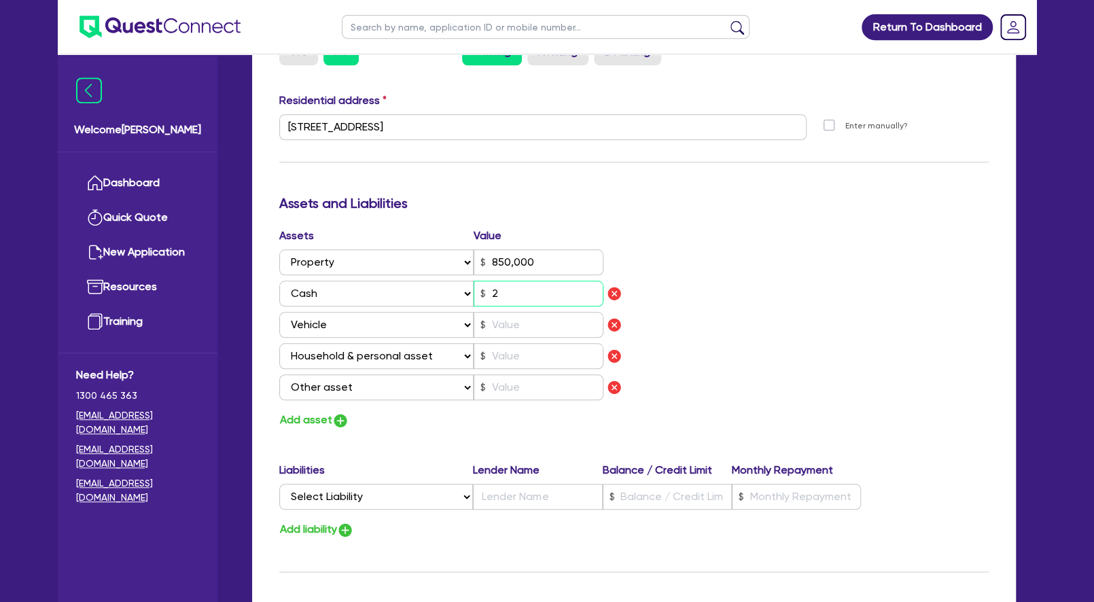
type input "2"
type input "0403 595 005"
type input "850,000"
type input "25"
type input "2"
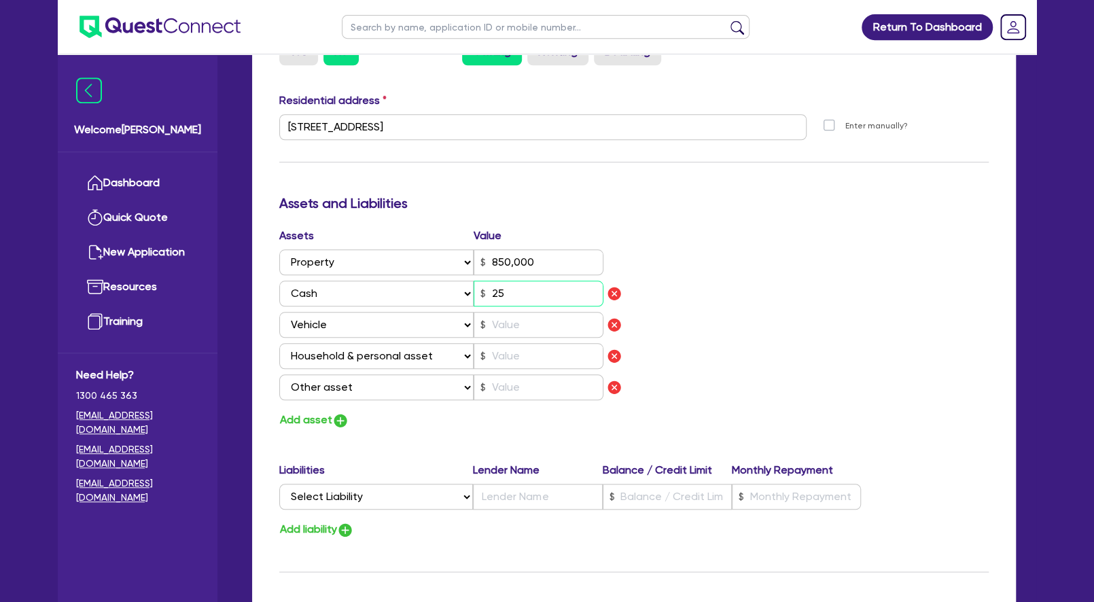
type input "0403 595 005"
type input "850,000"
type input "250"
type input "2"
type input "0403 595 005"
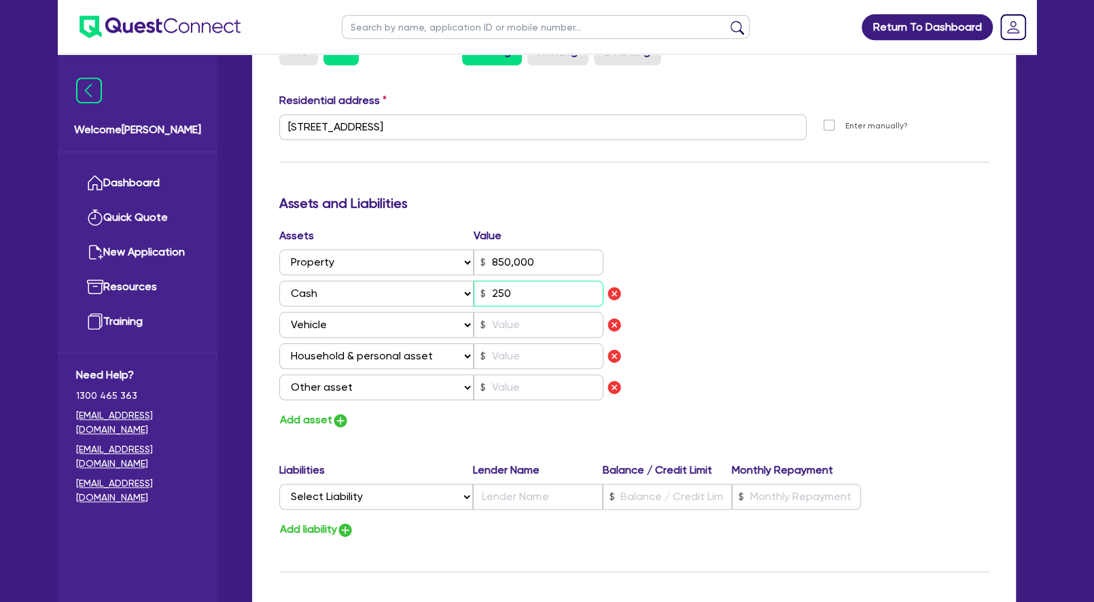
type input "850,000"
type input "2,500"
type input "2"
type input "0403 595 005"
type input "850,000"
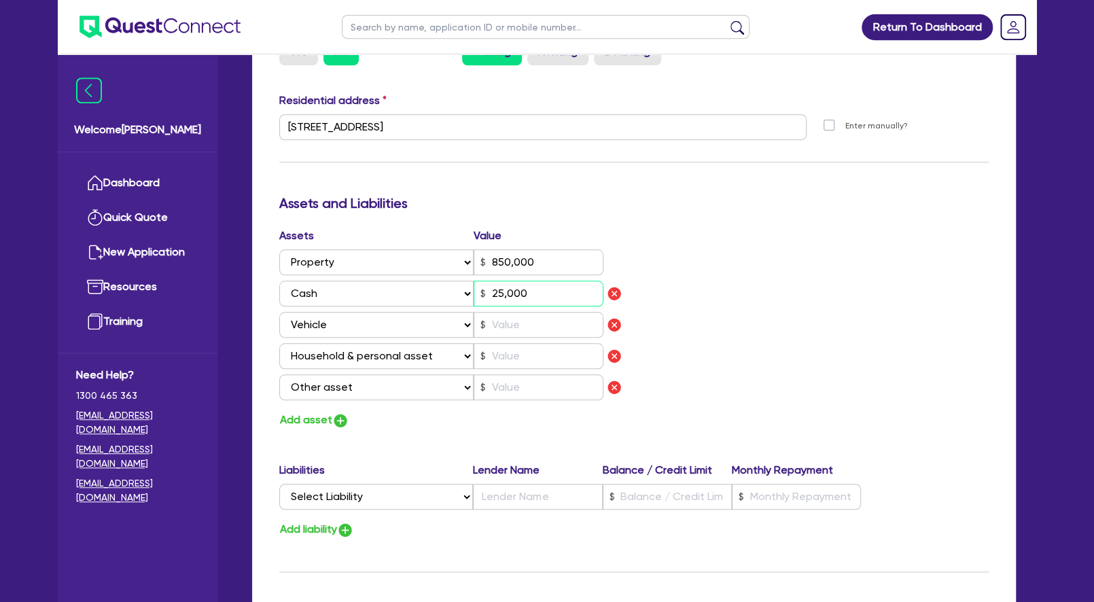
type input "25,000"
click at [531, 318] on input "text" at bounding box center [539, 325] width 130 height 26
type input "2"
type input "0403 595 005"
type input "850,000"
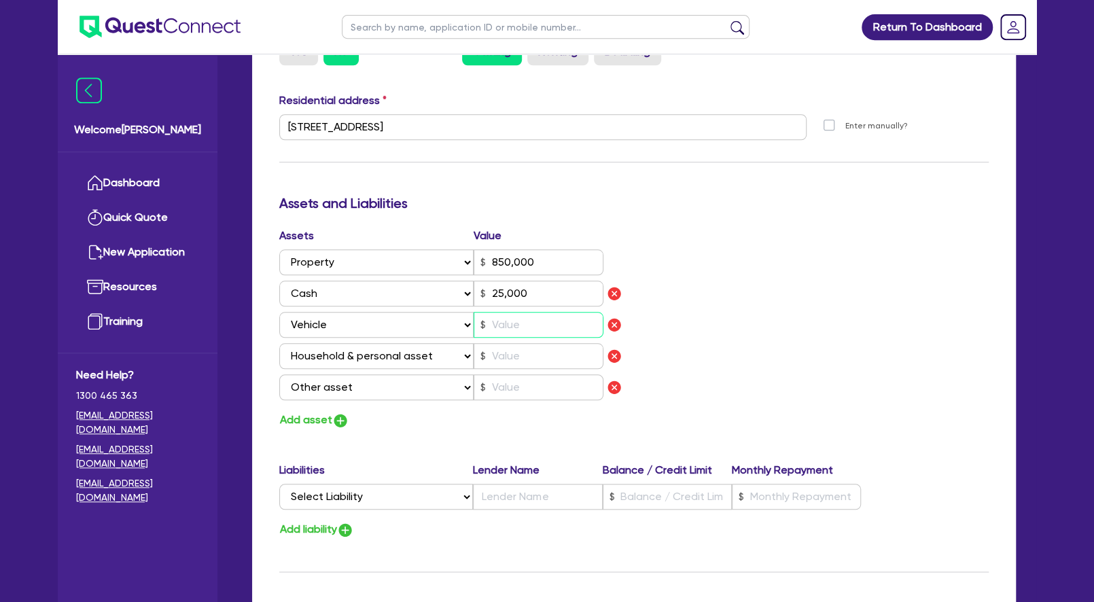
type input "25,000"
type input "6"
type input "2"
type input "0403 595 005"
type input "850,000"
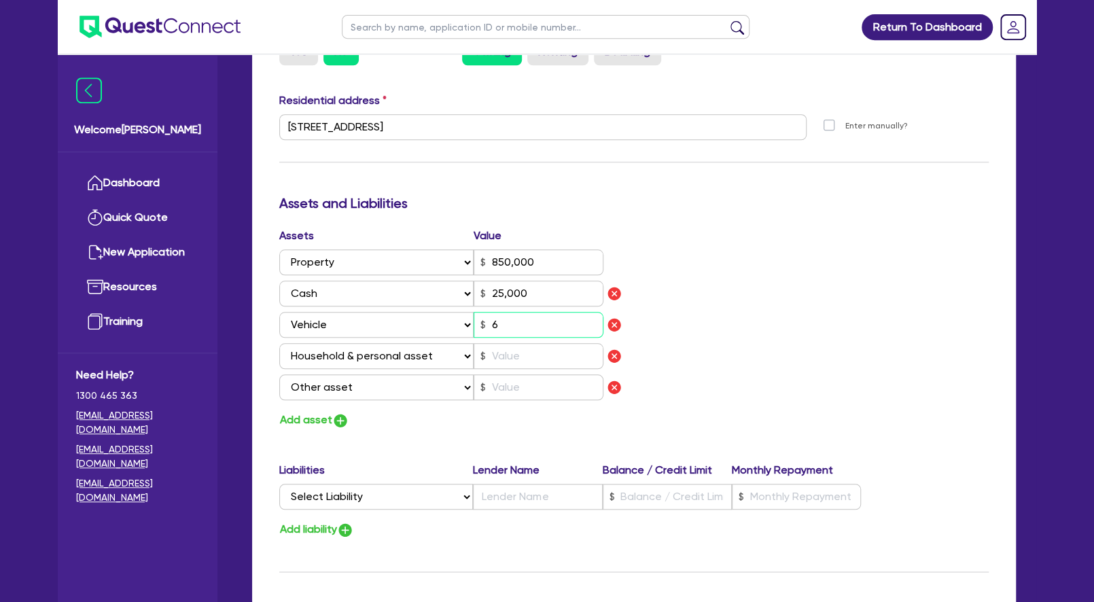
type input "25,000"
type input "65"
type input "2"
type input "0403 595 005"
type input "850,000"
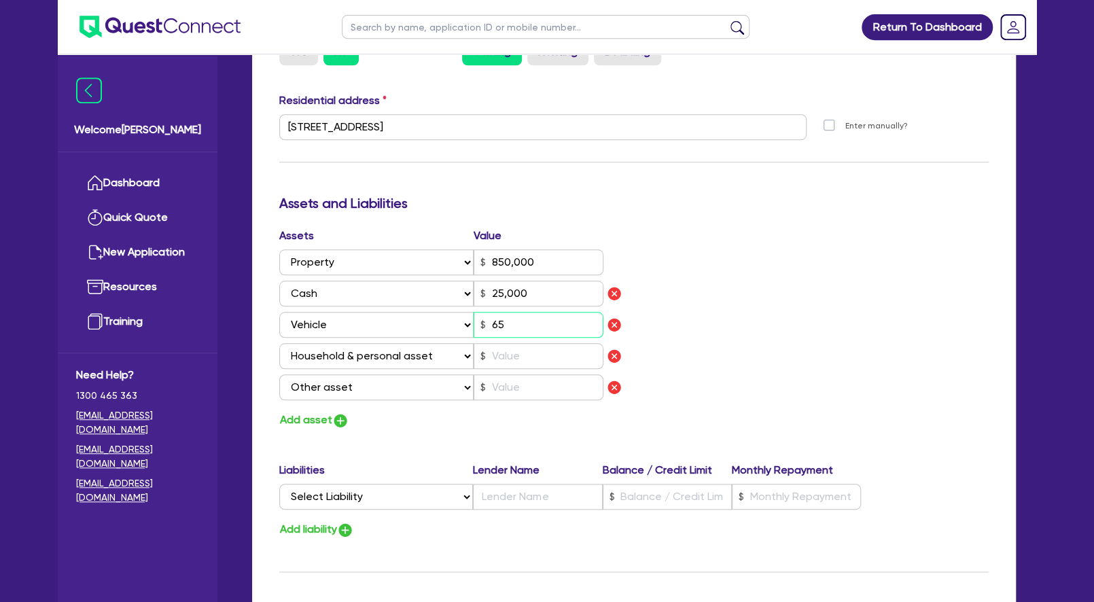
type input "25,000"
type input "650"
type input "2"
type input "0403 595 005"
type input "850,000"
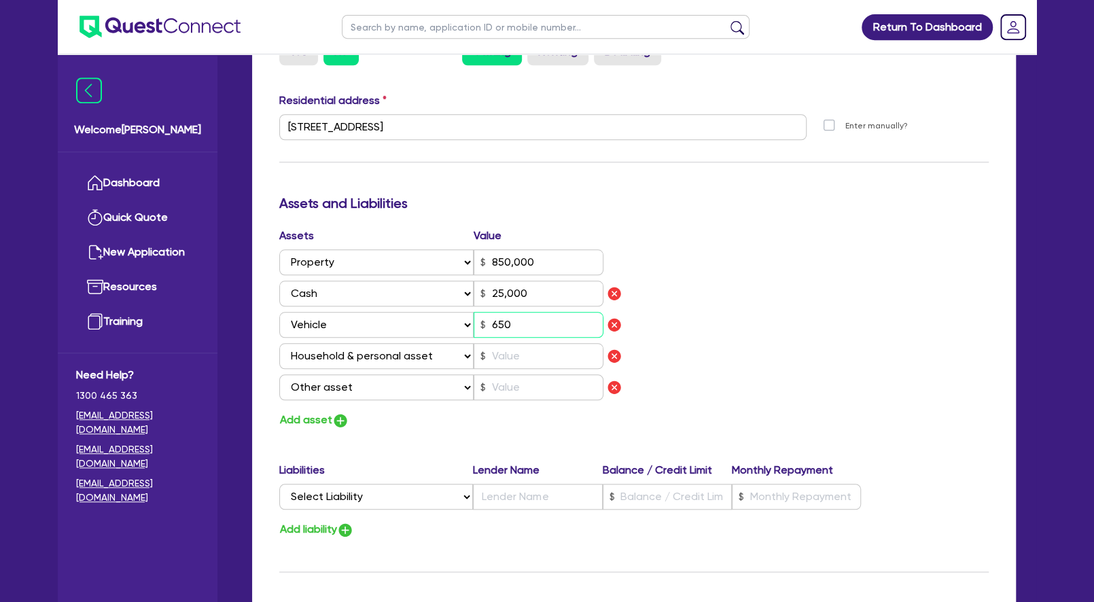
type input "25,000"
type input "6,500"
type input "2"
type input "0403 595 005"
type input "850,000"
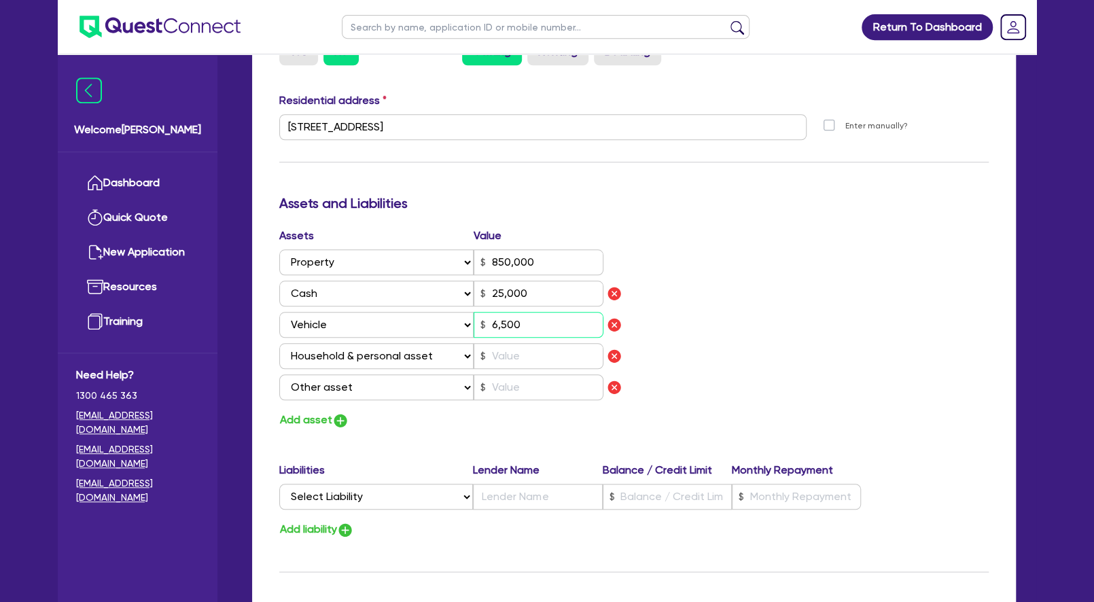
type input "25,000"
type input "65,000"
click at [519, 354] on input "text" at bounding box center [539, 356] width 130 height 26
type input "2"
click at [530, 385] on input "text" at bounding box center [539, 388] width 130 height 26
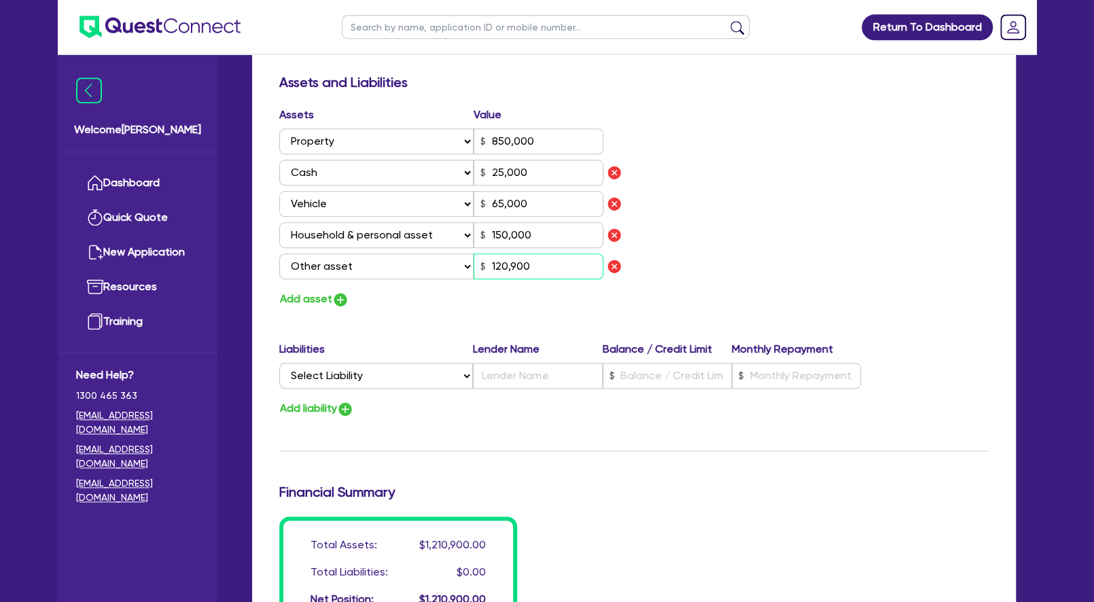
scroll to position [780, 0]
click at [315, 294] on button "Add asset" at bounding box center [314, 299] width 70 height 18
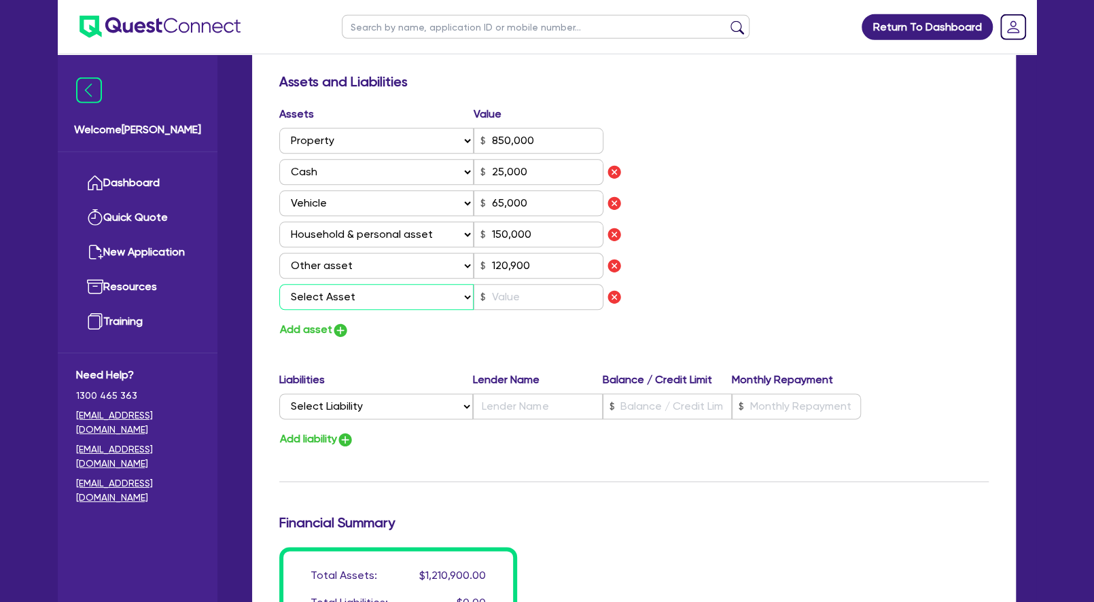
click at [279, 284] on select "Select Asset Cash Property Investment property Vehicle Truck Trailer Equipment …" at bounding box center [376, 297] width 194 height 26
click option "Other asset" at bounding box center [0, 0] width 0 height 0
click at [529, 296] on input "text" at bounding box center [539, 297] width 130 height 26
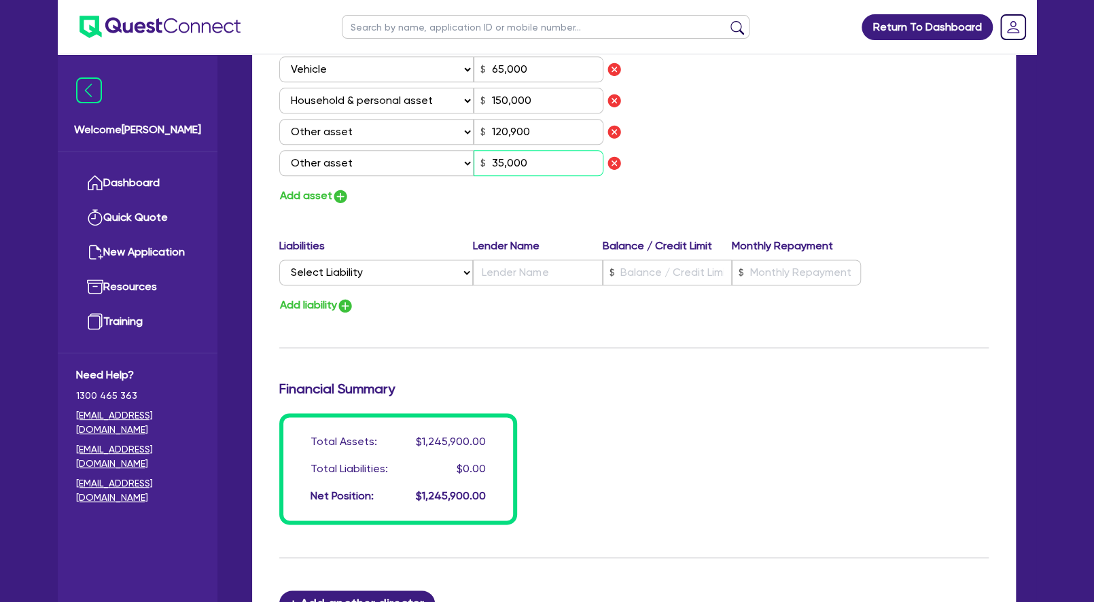
scroll to position [914, 0]
click at [279, 259] on select "Select Liability Credit card Mortgage Investment property loan Vehicle loan Tru…" at bounding box center [376, 272] width 194 height 26
click option "Mortgage" at bounding box center [0, 0] width 0 height 0
click at [665, 268] on input "text" at bounding box center [667, 272] width 129 height 26
click at [783, 276] on input "text" at bounding box center [796, 272] width 129 height 26
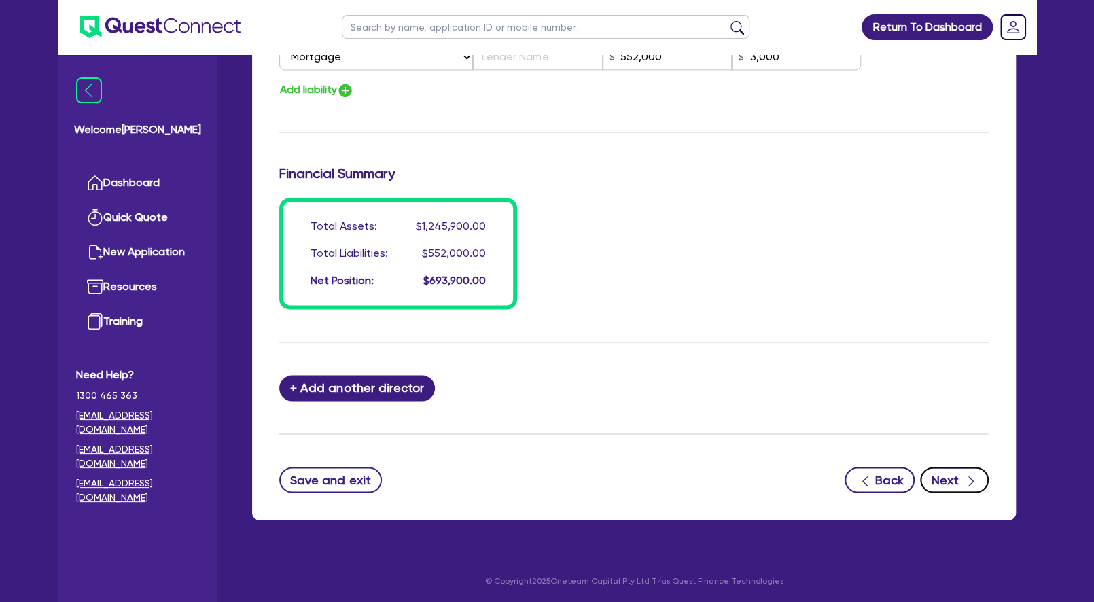
click at [962, 480] on button "Next" at bounding box center [954, 480] width 69 height 26
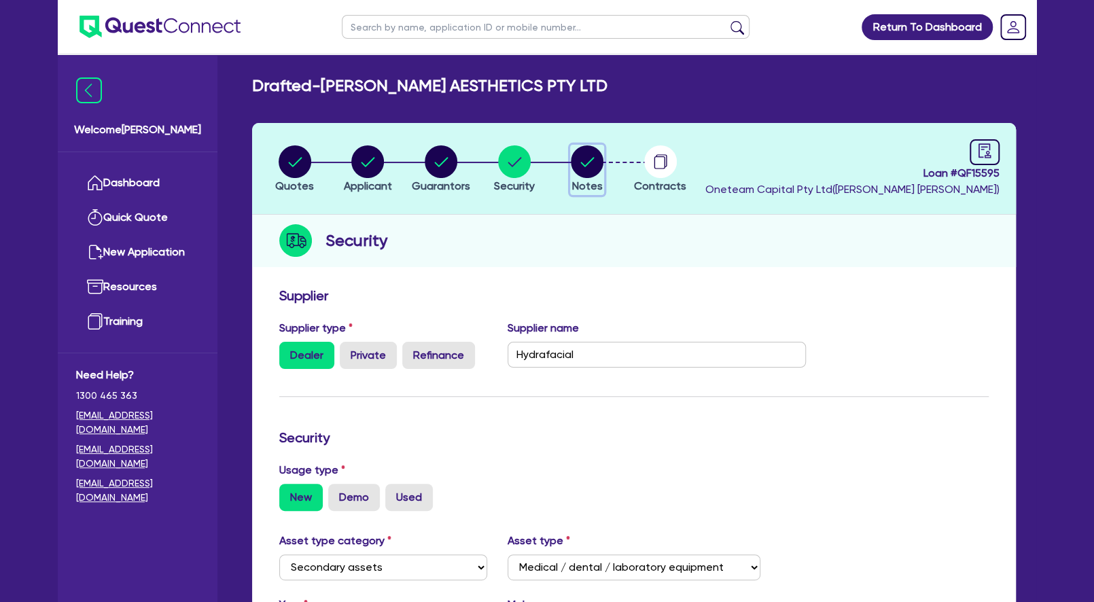
click at [582, 165] on circle "button" at bounding box center [587, 161] width 33 height 33
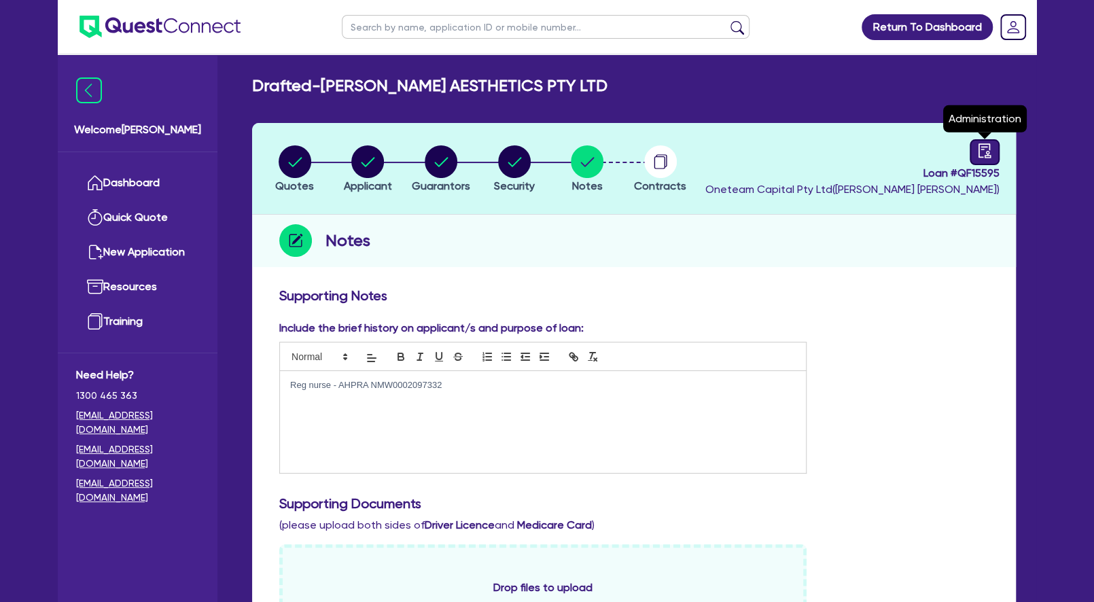
click at [986, 153] on icon "audit" at bounding box center [985, 150] width 15 height 15
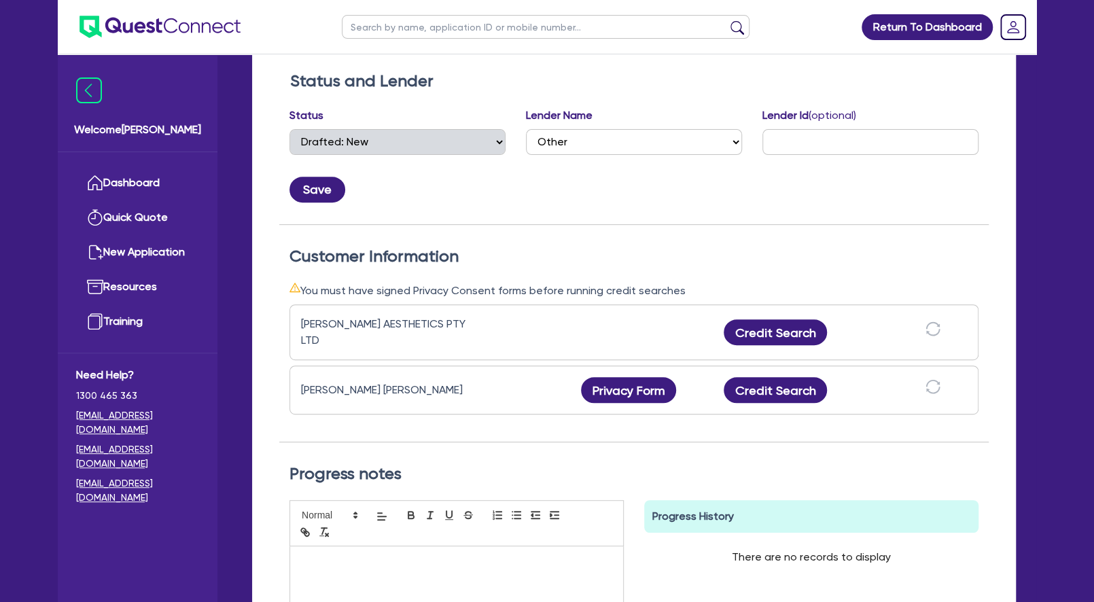
scroll to position [218, 0]
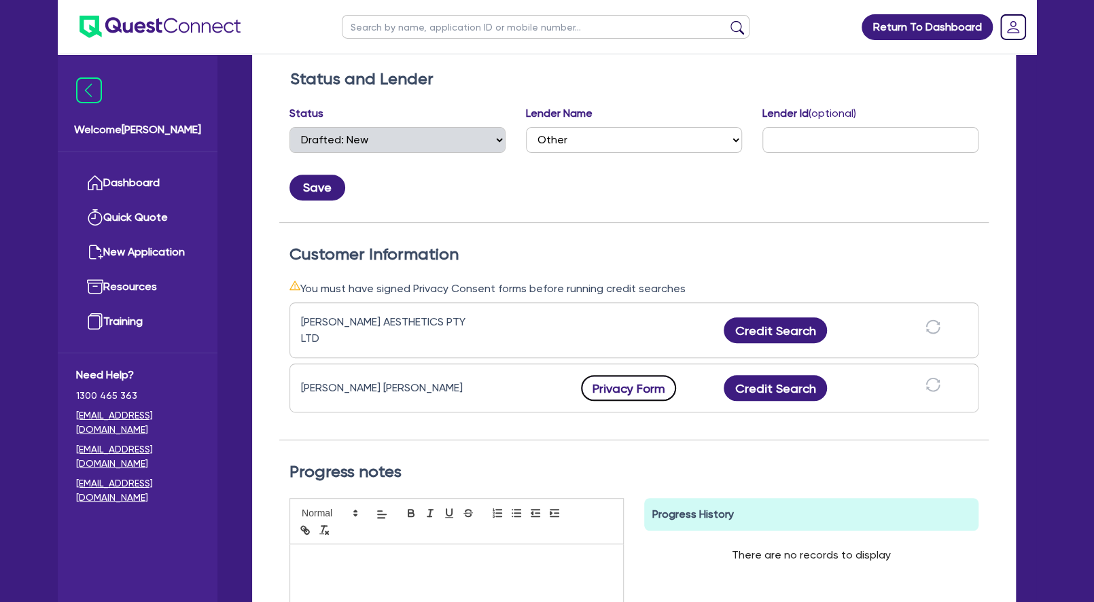
click at [626, 388] on button "Privacy Form" at bounding box center [628, 388] width 95 height 26
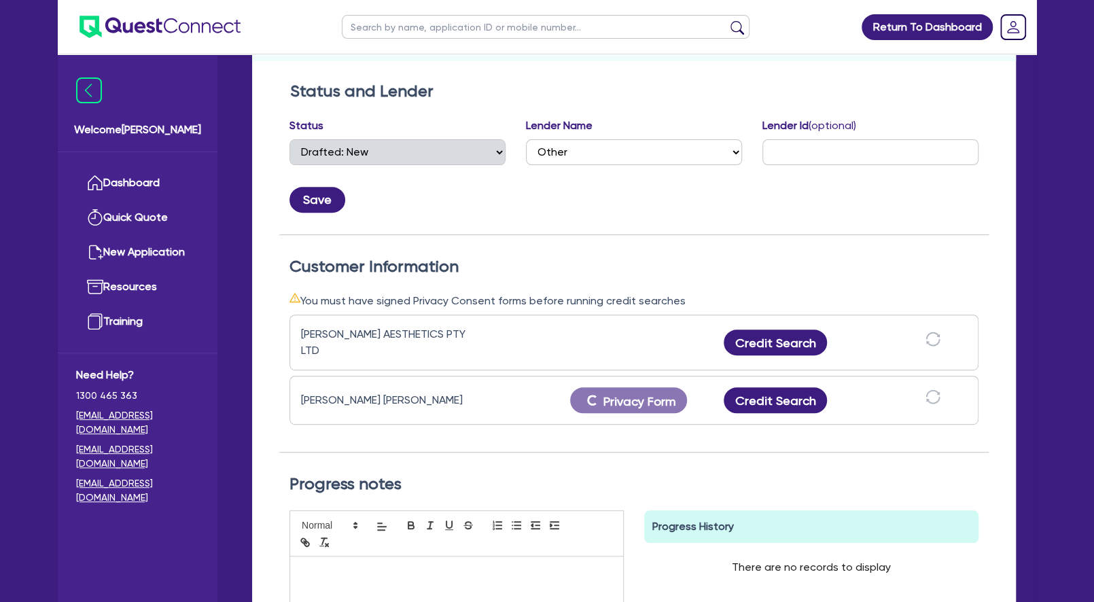
scroll to position [265, 0]
